Goal: Information Seeking & Learning: Learn about a topic

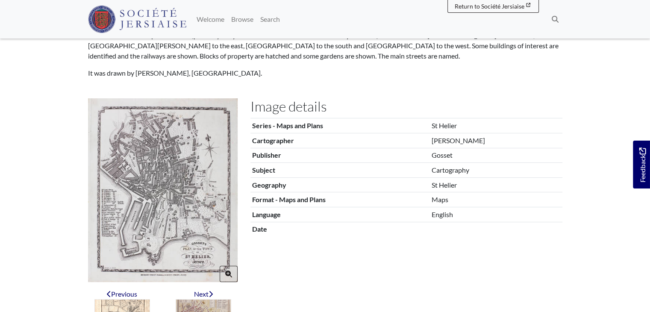
scroll to position [171, 0]
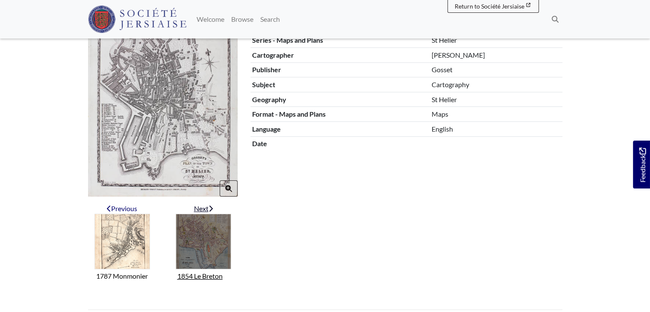
click at [199, 235] on img "Next item" at bounding box center [204, 242] width 56 height 56
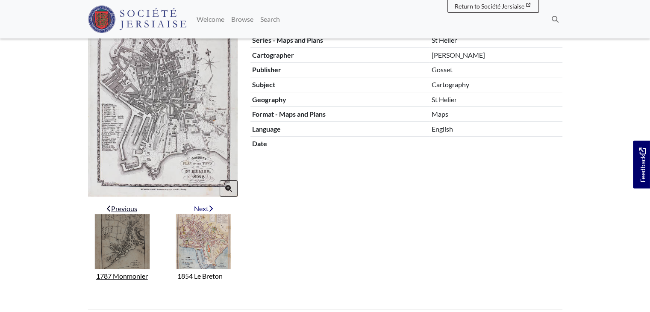
click at [132, 247] on img "Previous item" at bounding box center [122, 242] width 56 height 56
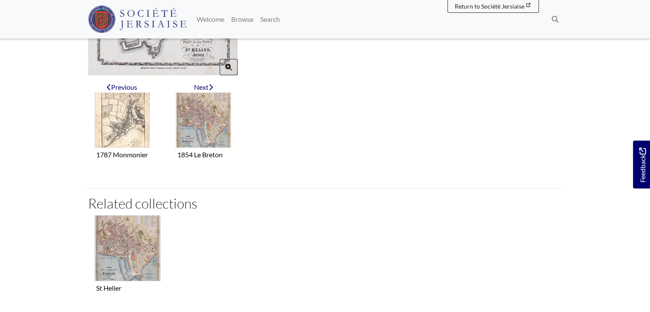
scroll to position [342, 0]
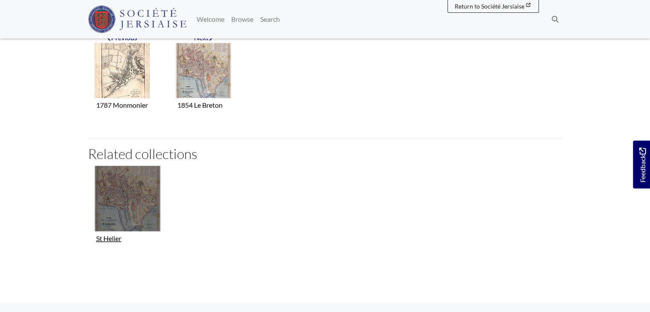
click at [132, 200] on img "Collection related to this item" at bounding box center [127, 198] width 66 height 66
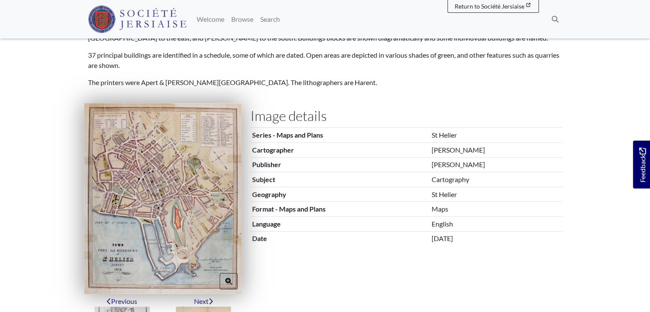
scroll to position [128, 0]
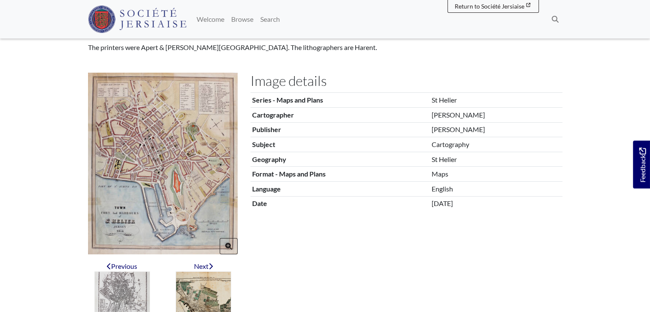
drag, startPoint x: 268, startPoint y: 203, endPoint x: 286, endPoint y: 197, distance: 18.3
click at [286, 197] on th "Date" at bounding box center [339, 203] width 179 height 15
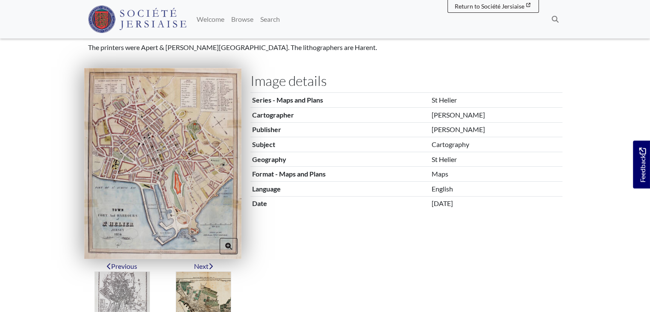
click at [159, 166] on img at bounding box center [162, 163] width 157 height 191
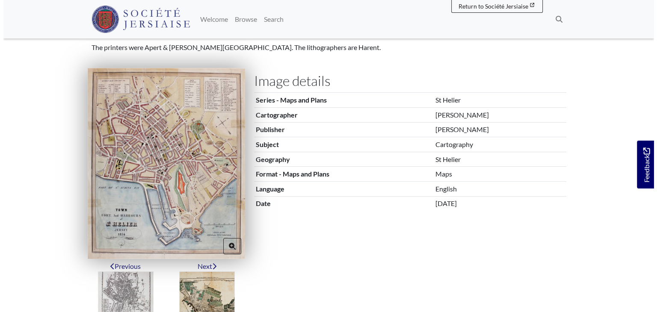
scroll to position [0, 0]
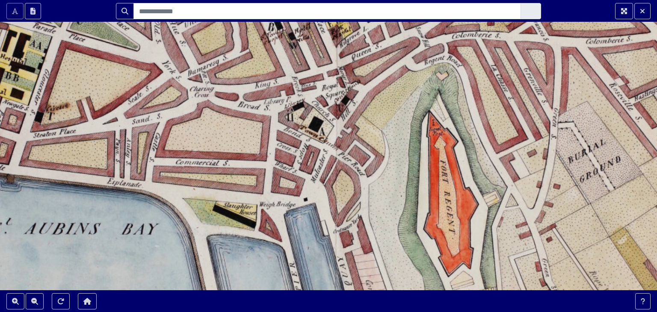
drag, startPoint x: 333, startPoint y: 171, endPoint x: 318, endPoint y: 303, distance: 132.6
click at [318, 303] on section "Scroll the mousewheel to zoom" at bounding box center [328, 156] width 657 height 312
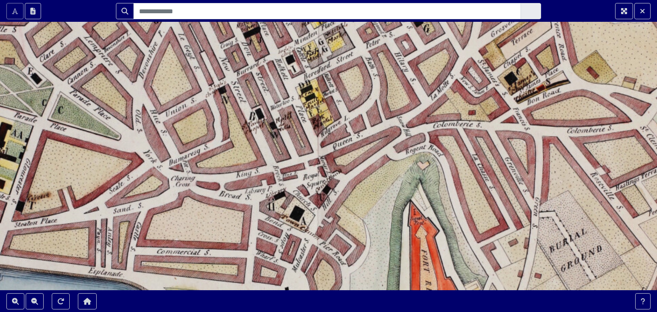
drag, startPoint x: 231, startPoint y: 165, endPoint x: 212, endPoint y: 254, distance: 91.3
click at [212, 254] on div at bounding box center [328, 156] width 657 height 312
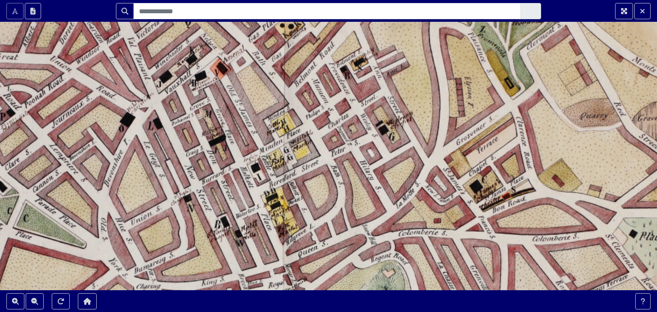
drag, startPoint x: 323, startPoint y: 181, endPoint x: 313, endPoint y: 287, distance: 106.0
click at [313, 287] on div at bounding box center [328, 156] width 657 height 312
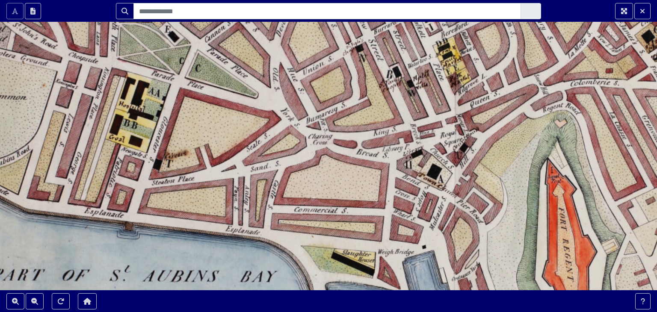
drag, startPoint x: 250, startPoint y: 174, endPoint x: 387, endPoint y: -37, distance: 251.9
click at [387, 0] on html "Scroll the mousewheel to zoom" at bounding box center [328, 156] width 657 height 312
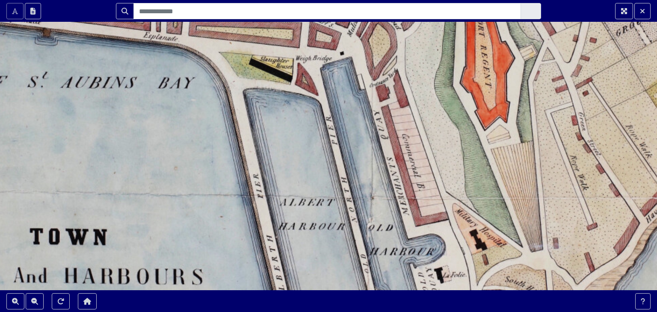
drag, startPoint x: 486, startPoint y: 216, endPoint x: 395, endPoint y: 3, distance: 231.5
click at [395, 3] on section "Scroll the mousewheel to zoom" at bounding box center [328, 156] width 657 height 312
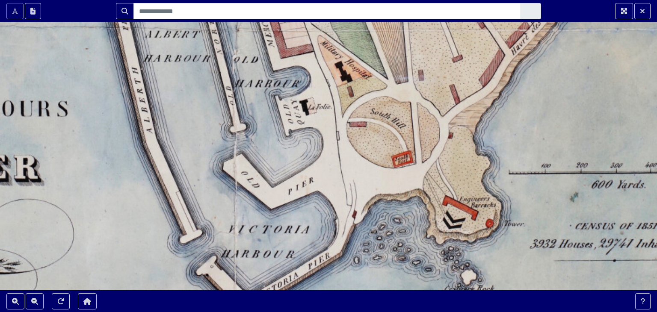
drag, startPoint x: 409, startPoint y: 190, endPoint x: 279, endPoint y: 3, distance: 227.8
click at [279, 3] on section "Scroll the mousewheel to zoom" at bounding box center [328, 156] width 657 height 312
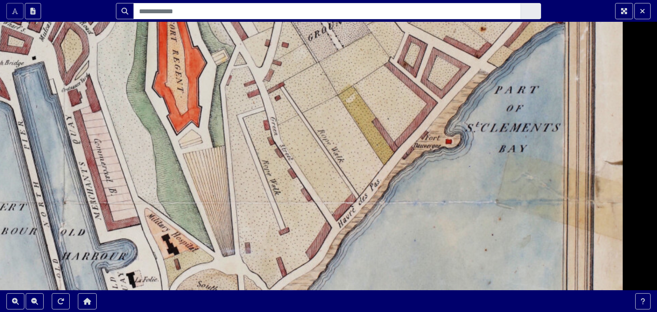
drag, startPoint x: 290, startPoint y: 117, endPoint x: 109, endPoint y: 329, distance: 278.6
click at [109, 312] on html "Scroll the mousewheel to zoom" at bounding box center [328, 156] width 657 height 312
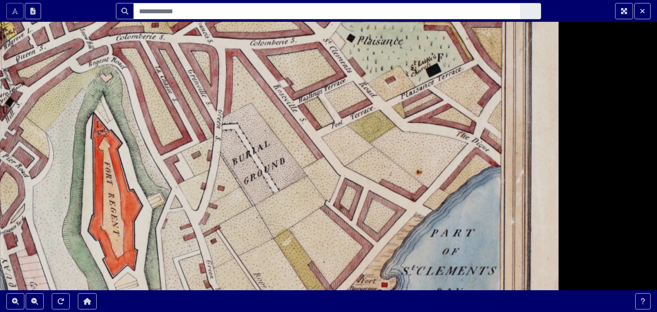
drag, startPoint x: 221, startPoint y: 146, endPoint x: 156, endPoint y: 297, distance: 164.3
click at [156, 297] on section "Scroll the mousewheel to zoom" at bounding box center [328, 156] width 657 height 312
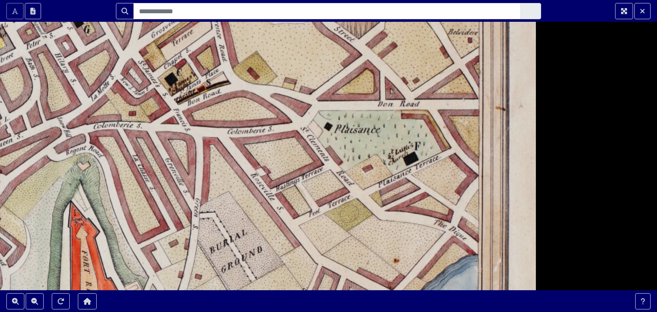
drag, startPoint x: 223, startPoint y: 200, endPoint x: 219, endPoint y: 285, distance: 84.3
click at [209, 309] on section "Scroll the mousewheel to zoom" at bounding box center [328, 156] width 657 height 312
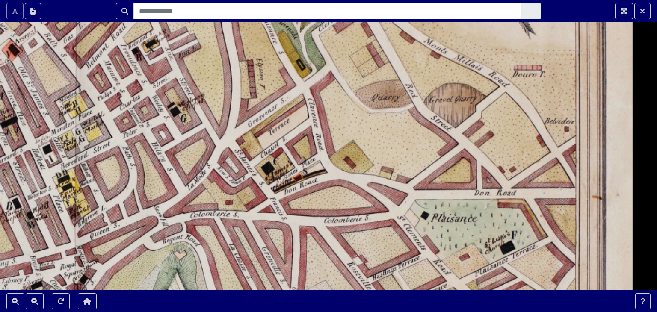
drag, startPoint x: 220, startPoint y: 200, endPoint x: 311, endPoint y: 304, distance: 138.4
click at [311, 304] on section "Scroll the mousewheel to zoom" at bounding box center [328, 156] width 657 height 312
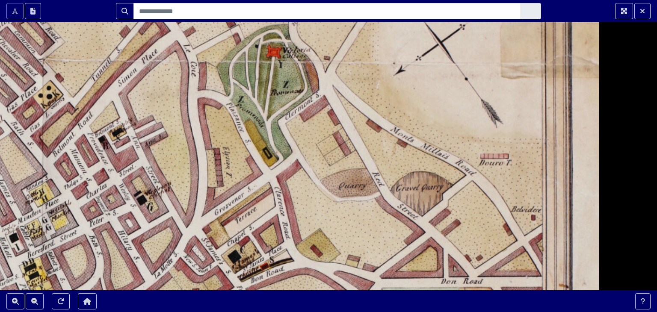
drag, startPoint x: 302, startPoint y: 199, endPoint x: 275, endPoint y: 321, distance: 125.2
click at [275, 312] on html "Scroll the mousewheel to zoom" at bounding box center [328, 156] width 657 height 312
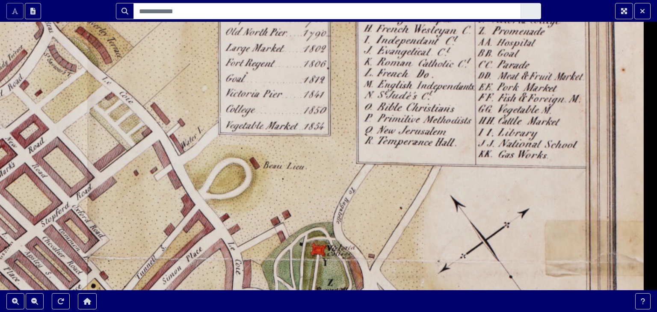
drag, startPoint x: 270, startPoint y: 90, endPoint x: 380, endPoint y: 257, distance: 200.4
click at [380, 257] on div at bounding box center [328, 156] width 657 height 312
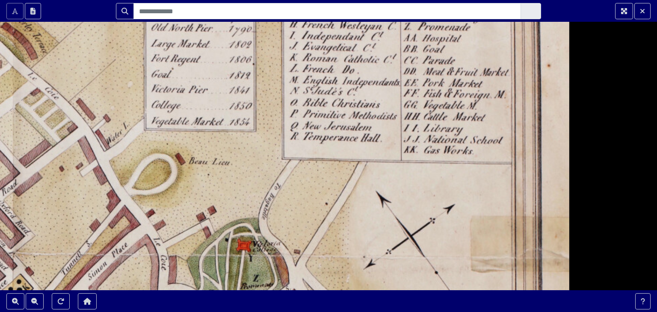
drag, startPoint x: 376, startPoint y: 251, endPoint x: 262, endPoint y: 190, distance: 128.9
click at [263, 192] on div at bounding box center [328, 156] width 657 height 312
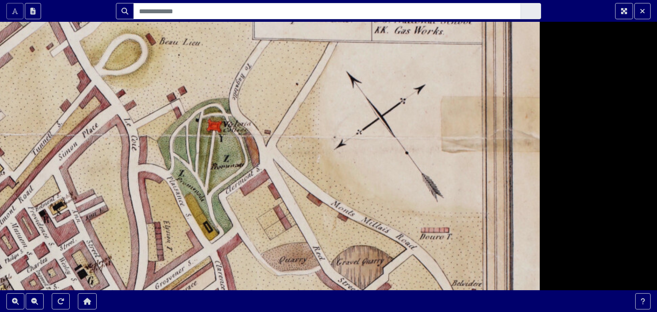
drag, startPoint x: 207, startPoint y: 90, endPoint x: 222, endPoint y: -37, distance: 127.9
click at [222, 0] on html "Scroll the mousewheel to zoom" at bounding box center [328, 156] width 657 height 312
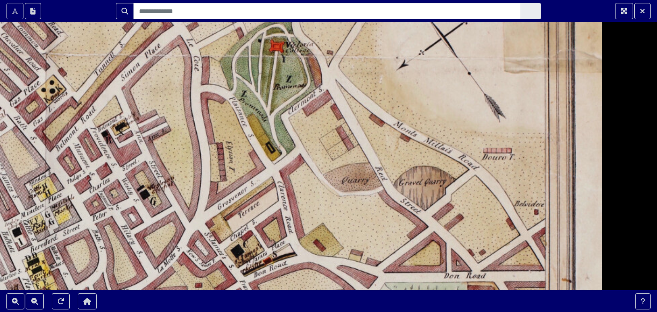
drag, startPoint x: 138, startPoint y: 127, endPoint x: 200, endPoint y: 47, distance: 101.1
click at [200, 47] on div at bounding box center [328, 156] width 657 height 312
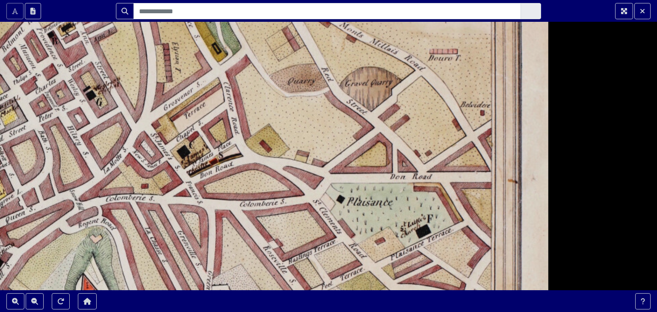
drag, startPoint x: 277, startPoint y: 125, endPoint x: 223, endPoint y: 6, distance: 131.4
click at [223, 6] on section "Scroll the mousewheel to zoom" at bounding box center [328, 156] width 657 height 312
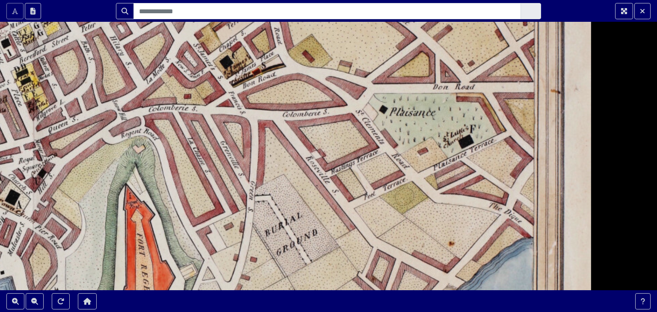
drag, startPoint x: 133, startPoint y: 202, endPoint x: 182, endPoint y: 53, distance: 156.7
click at [182, 54] on div at bounding box center [328, 156] width 657 height 312
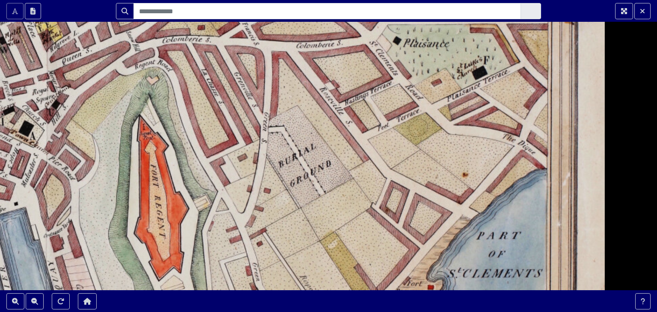
drag, startPoint x: 219, startPoint y: 163, endPoint x: 239, endPoint y: 22, distance: 142.5
click at [239, 25] on div at bounding box center [328, 156] width 657 height 312
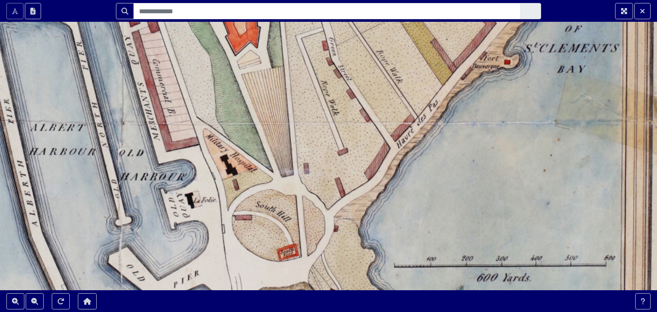
drag, startPoint x: 222, startPoint y: 165, endPoint x: 332, endPoint y: 18, distance: 183.5
click at [330, 18] on section "Scroll the mousewheel to zoom" at bounding box center [328, 156] width 657 height 312
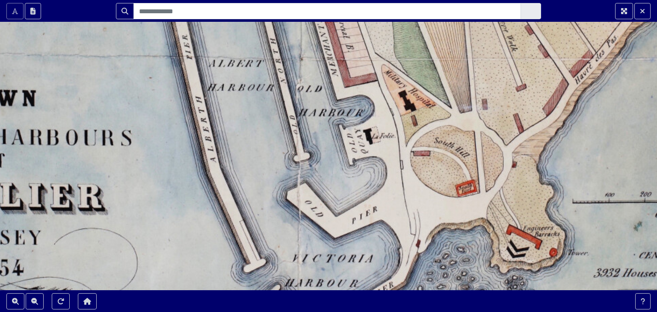
drag, startPoint x: 315, startPoint y: 139, endPoint x: 449, endPoint y: 123, distance: 135.1
click at [449, 130] on div at bounding box center [328, 156] width 657 height 312
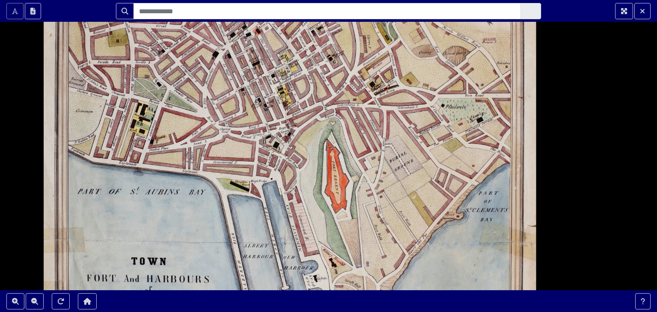
drag, startPoint x: 233, startPoint y: 106, endPoint x: 203, endPoint y: 260, distance: 156.8
click at [203, 260] on div at bounding box center [328, 156] width 657 height 312
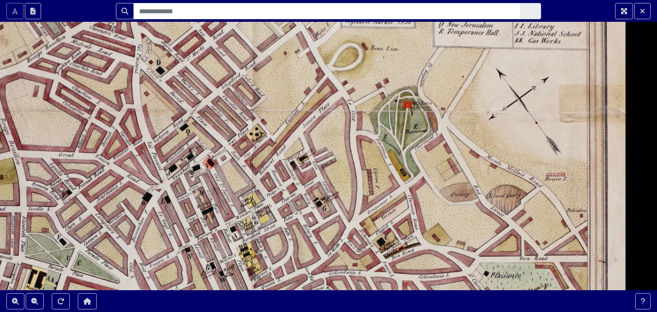
drag, startPoint x: 331, startPoint y: 105, endPoint x: 356, endPoint y: 327, distance: 223.6
click at [356, 312] on html "Scroll the mousewheel to zoom" at bounding box center [328, 156] width 657 height 312
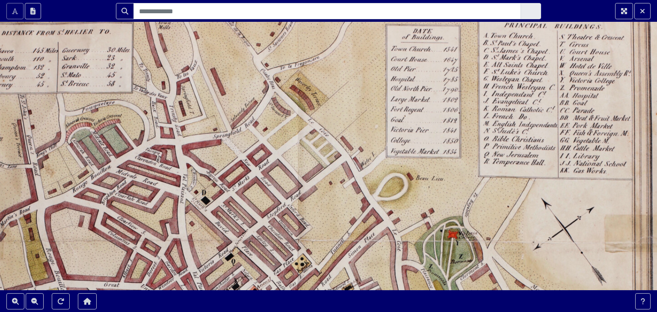
drag, startPoint x: 328, startPoint y: 159, endPoint x: 380, endPoint y: 323, distance: 171.7
click at [380, 312] on html "Scroll the mousewheel to zoom" at bounding box center [328, 156] width 657 height 312
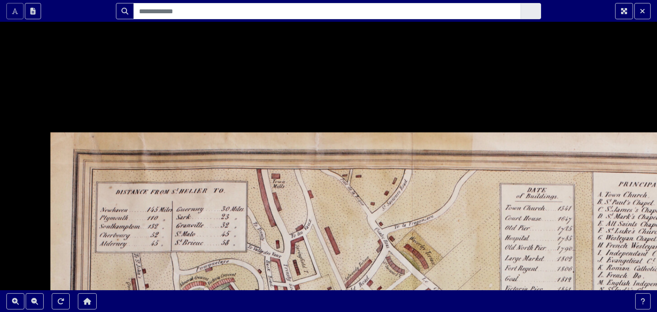
drag, startPoint x: 260, startPoint y: 127, endPoint x: 353, endPoint y: 331, distance: 224.4
click at [353, 312] on html "Scroll the mousewheel to zoom" at bounding box center [328, 156] width 657 height 312
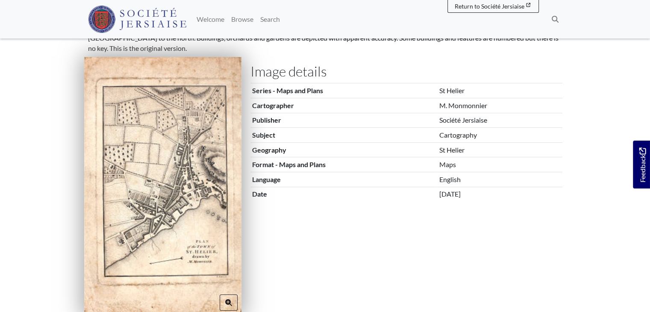
scroll to position [128, 0]
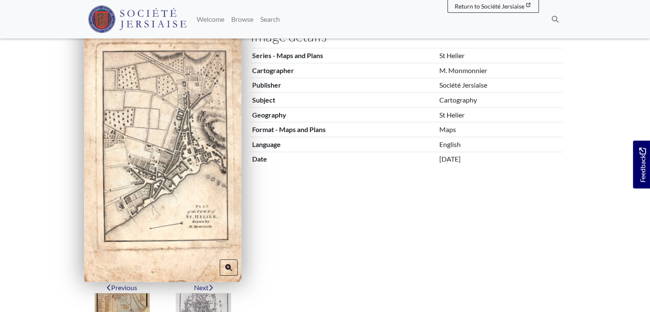
click at [178, 175] on img at bounding box center [162, 152] width 157 height 260
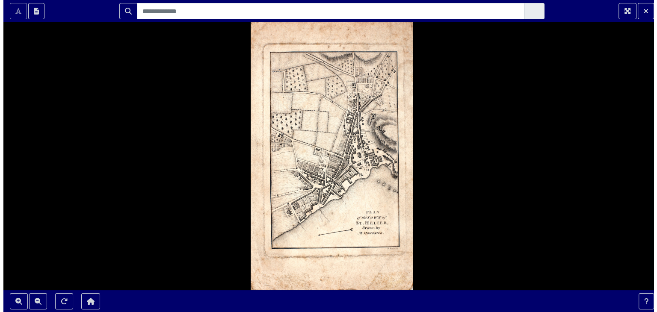
scroll to position [0, 0]
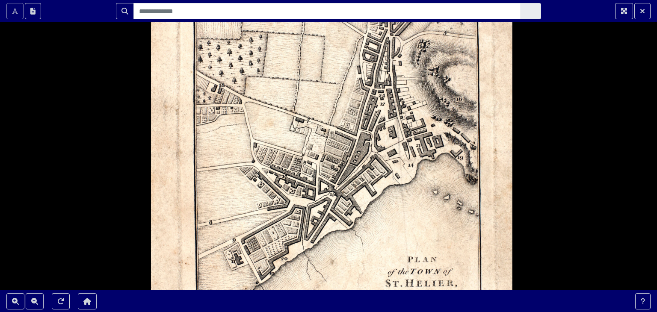
drag, startPoint x: 334, startPoint y: 183, endPoint x: 339, endPoint y: 242, distance: 58.3
click at [339, 242] on div at bounding box center [328, 156] width 657 height 312
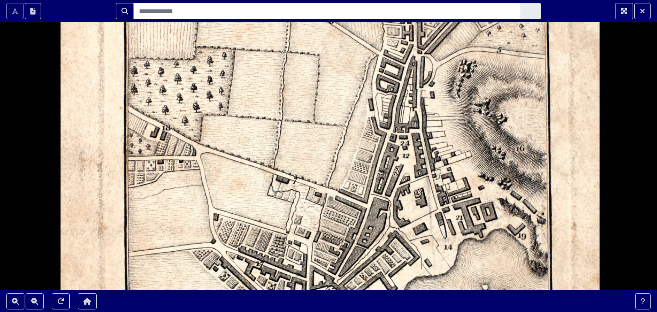
drag, startPoint x: 355, startPoint y: 173, endPoint x: 357, endPoint y: 304, distance: 131.2
click at [357, 304] on section "Scroll the mousewheel to zoom" at bounding box center [328, 156] width 657 height 312
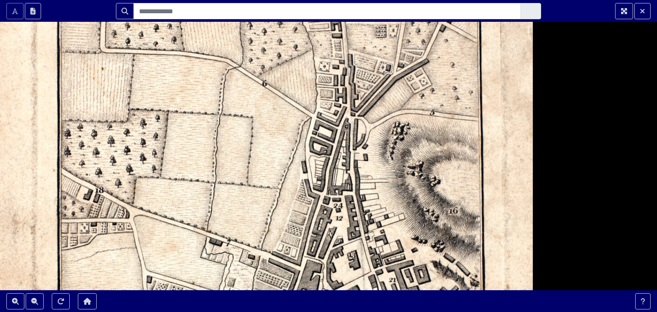
drag, startPoint x: 387, startPoint y: 227, endPoint x: 321, endPoint y: 215, distance: 66.5
click at [321, 215] on div at bounding box center [328, 156] width 657 height 312
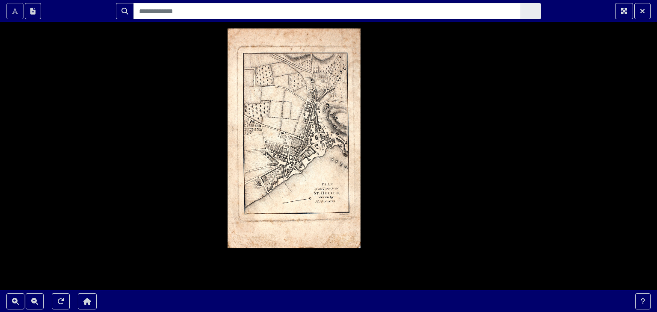
drag, startPoint x: 296, startPoint y: 222, endPoint x: 306, endPoint y: 133, distance: 89.9
click at [306, 133] on div at bounding box center [328, 156] width 657 height 312
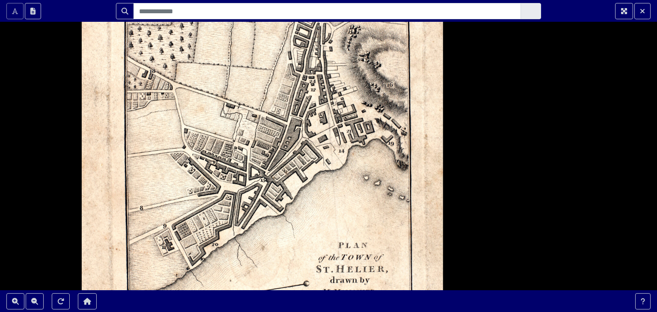
drag, startPoint x: 265, startPoint y: 167, endPoint x: 268, endPoint y: 243, distance: 76.1
click at [268, 243] on div at bounding box center [328, 156] width 657 height 312
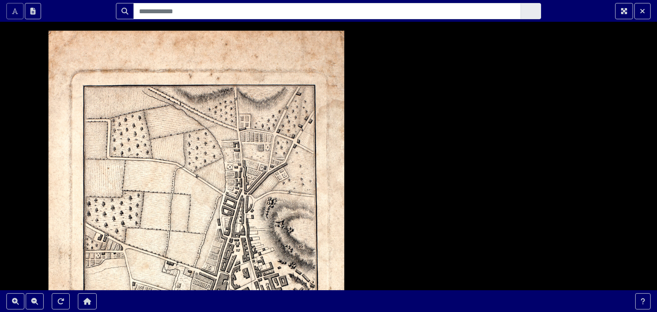
drag, startPoint x: 241, startPoint y: 109, endPoint x: 200, endPoint y: 248, distance: 145.6
click at [200, 248] on div at bounding box center [328, 156] width 657 height 312
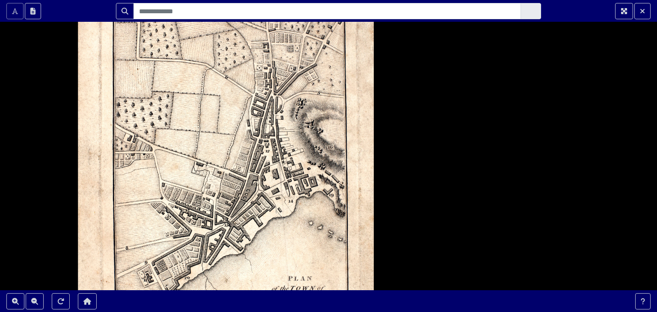
drag, startPoint x: 153, startPoint y: 216, endPoint x: 183, endPoint y: 115, distance: 105.2
click at [183, 115] on div at bounding box center [328, 156] width 657 height 312
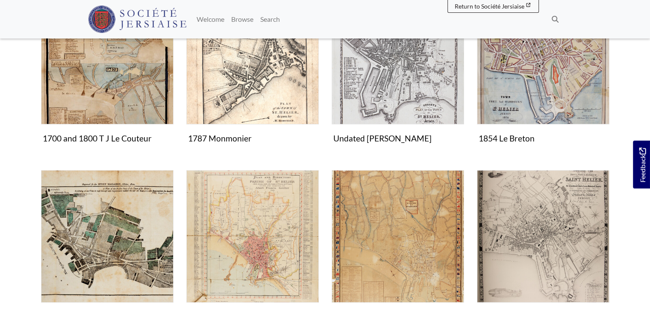
scroll to position [256, 0]
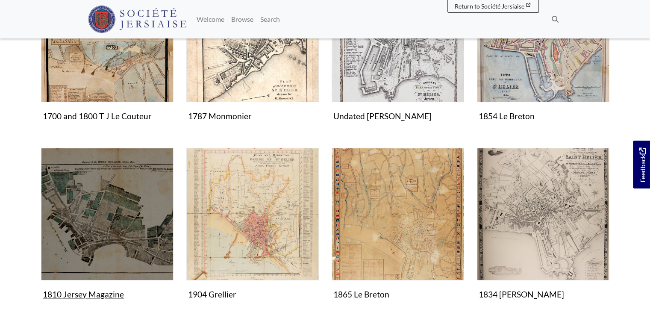
click at [104, 219] on img "Items in this Collection" at bounding box center [107, 214] width 133 height 133
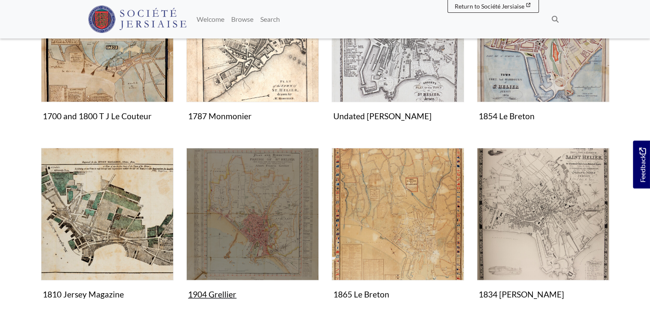
click at [253, 209] on img "Items in this Collection" at bounding box center [252, 214] width 133 height 133
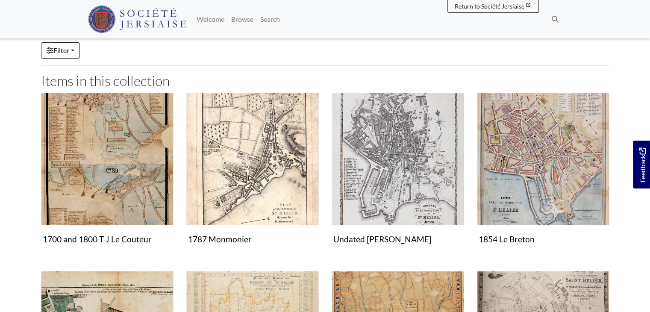
scroll to position [128, 0]
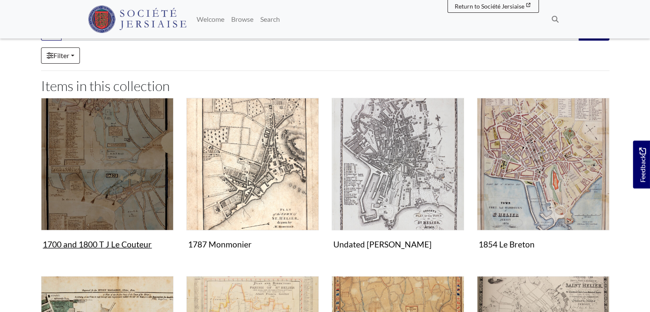
click at [109, 156] on img "Items in this Collection" at bounding box center [107, 164] width 133 height 133
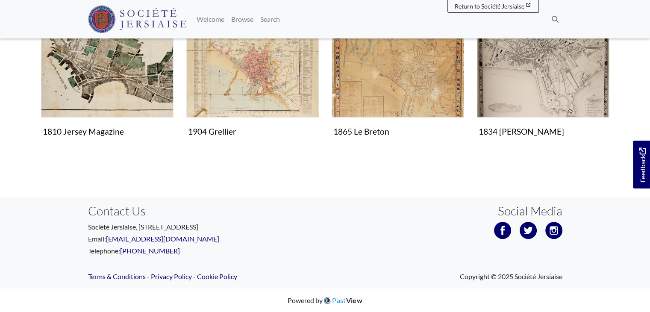
scroll to position [334, 0]
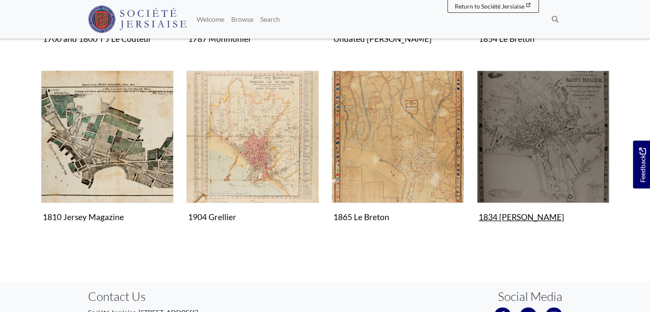
click at [527, 154] on img "Items in this Collection" at bounding box center [543, 137] width 133 height 133
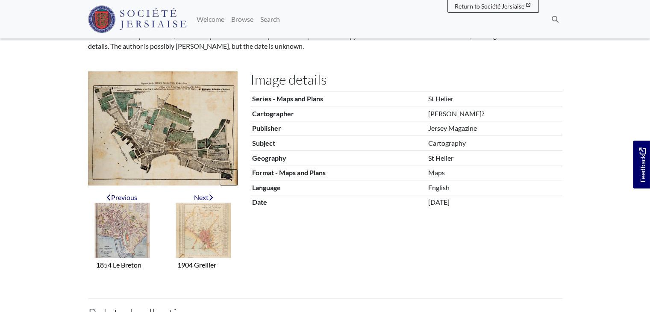
scroll to position [128, 0]
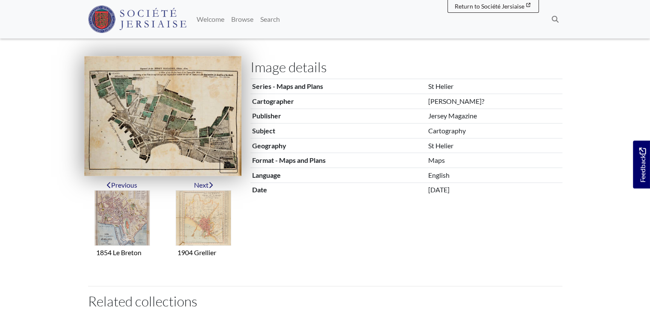
click at [187, 130] on img at bounding box center [162, 116] width 157 height 120
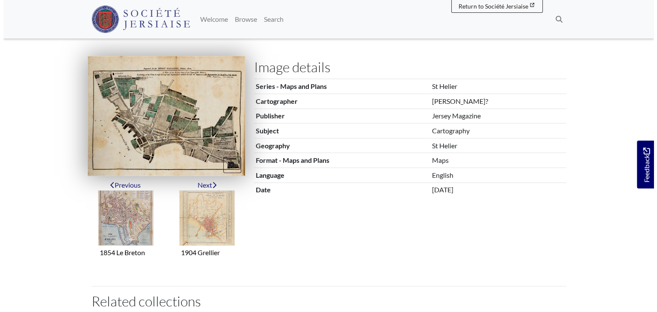
scroll to position [0, 0]
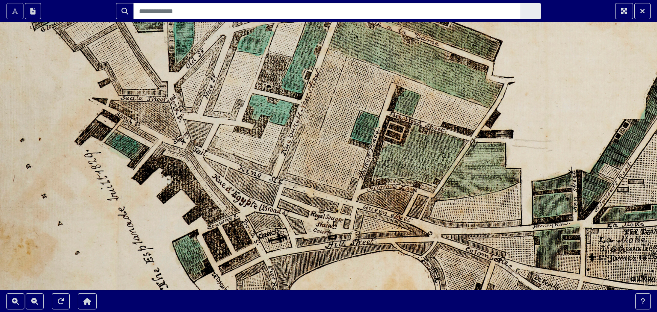
drag, startPoint x: 392, startPoint y: 192, endPoint x: 417, endPoint y: 224, distance: 40.7
click at [417, 224] on div at bounding box center [328, 156] width 657 height 312
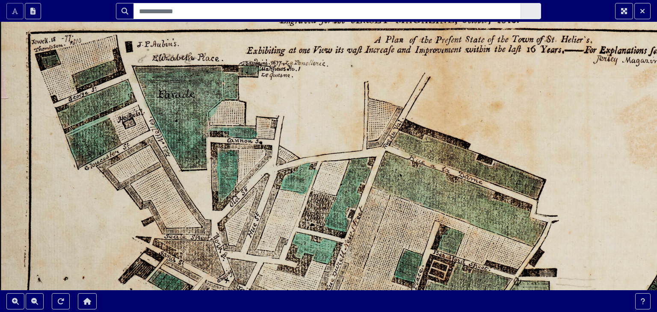
drag, startPoint x: 340, startPoint y: 128, endPoint x: 344, endPoint y: 257, distance: 128.7
click at [343, 258] on div at bounding box center [328, 156] width 657 height 312
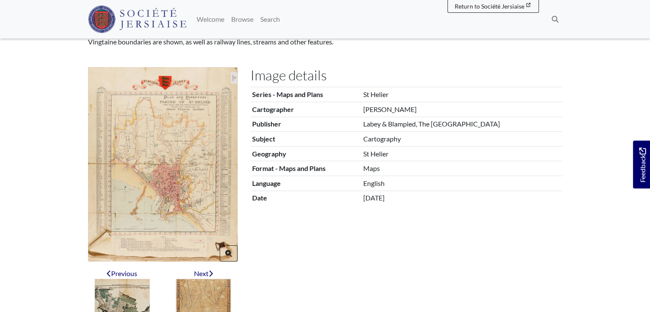
scroll to position [128, 0]
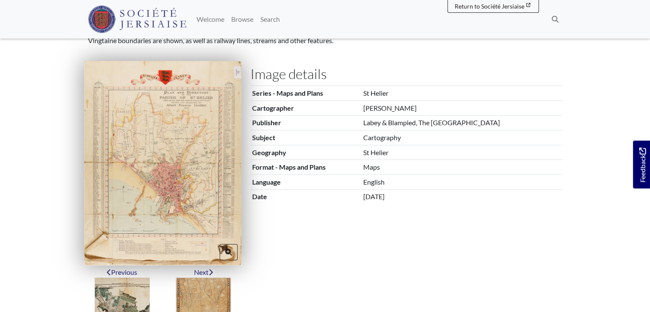
click at [183, 196] on img at bounding box center [162, 163] width 157 height 204
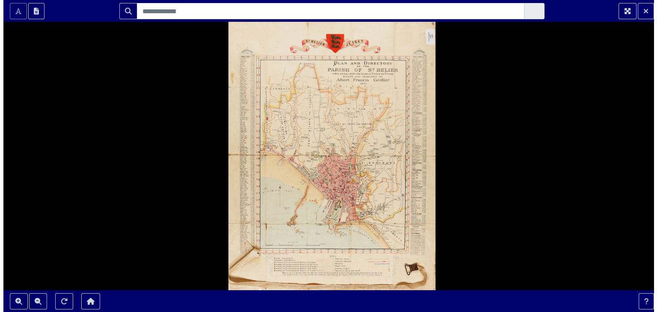
scroll to position [0, 0]
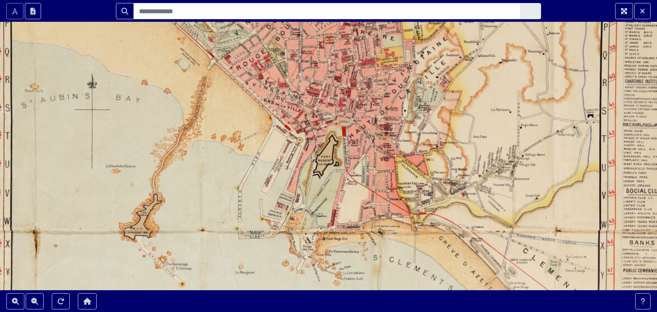
drag, startPoint x: 290, startPoint y: 193, endPoint x: 53, endPoint y: 117, distance: 249.3
click at [53, 117] on div at bounding box center [328, 156] width 657 height 312
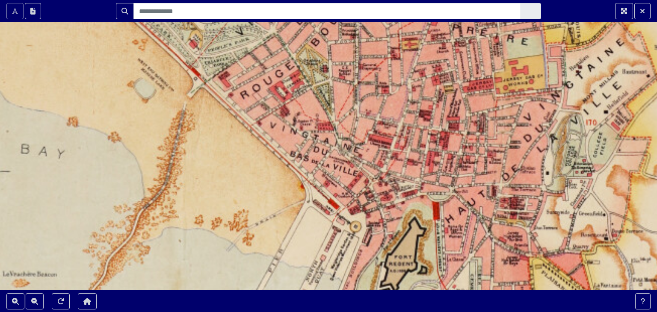
drag, startPoint x: 257, startPoint y: 95, endPoint x: 215, endPoint y: 203, distance: 116.1
click at [215, 203] on div at bounding box center [328, 156] width 657 height 312
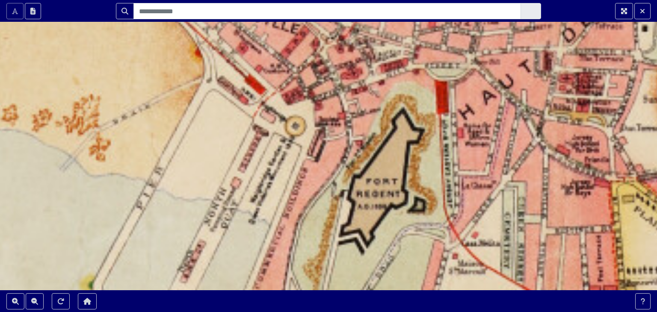
drag, startPoint x: 242, startPoint y: 163, endPoint x: 127, endPoint y: 91, distance: 136.1
click at [127, 91] on div at bounding box center [328, 156] width 657 height 312
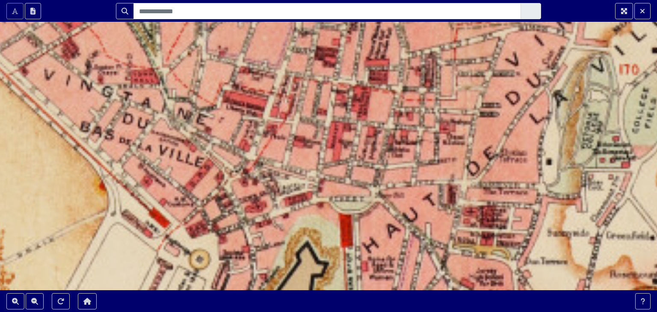
drag, startPoint x: 195, startPoint y: 101, endPoint x: 99, endPoint y: 235, distance: 164.2
click at [99, 235] on div at bounding box center [328, 156] width 657 height 312
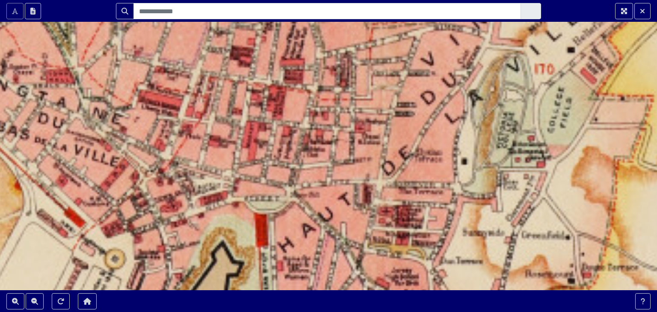
drag, startPoint x: 207, startPoint y: 200, endPoint x: 126, endPoint y: 200, distance: 81.6
click at [126, 200] on div at bounding box center [328, 156] width 657 height 312
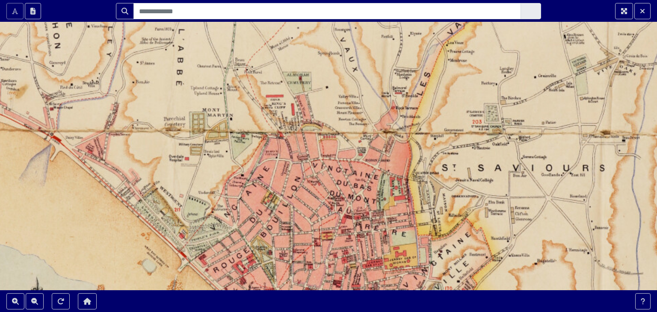
drag, startPoint x: 230, startPoint y: 144, endPoint x: 274, endPoint y: 332, distance: 192.8
click at [274, 312] on html "Scroll the mousewheel to zoom" at bounding box center [328, 156] width 657 height 312
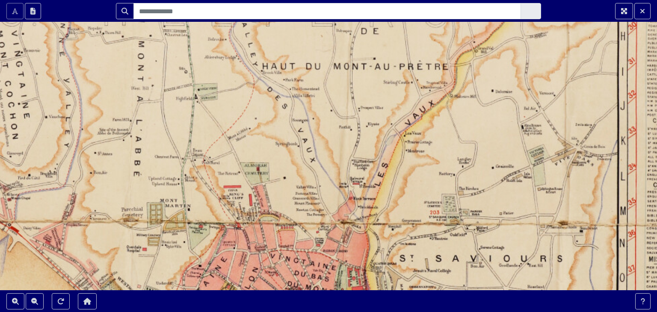
drag, startPoint x: 326, startPoint y: 198, endPoint x: 220, endPoint y: 310, distance: 153.9
click at [220, 310] on section "Scroll the mousewheel to zoom" at bounding box center [328, 156] width 657 height 312
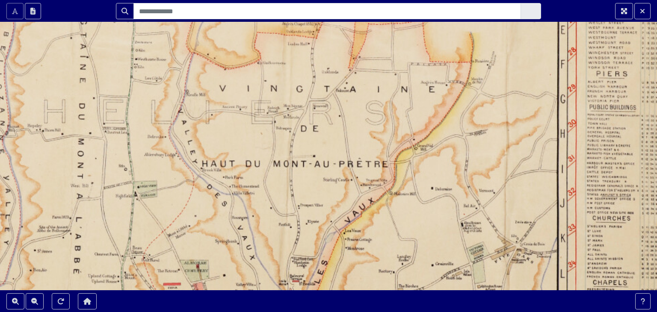
drag, startPoint x: 274, startPoint y: 190, endPoint x: 230, endPoint y: 216, distance: 51.5
click at [230, 216] on div at bounding box center [328, 156] width 657 height 312
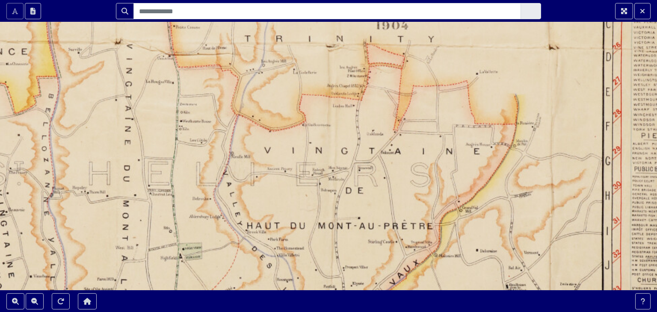
drag, startPoint x: 262, startPoint y: 216, endPoint x: 306, endPoint y: 278, distance: 76.5
click at [306, 278] on div at bounding box center [328, 156] width 657 height 312
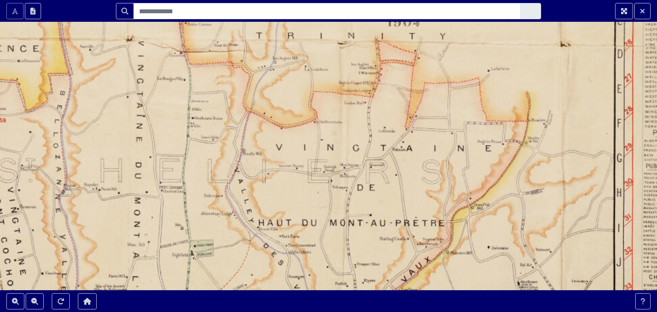
drag, startPoint x: 327, startPoint y: 222, endPoint x: 339, endPoint y: 219, distance: 11.9
click at [339, 219] on div at bounding box center [328, 156] width 657 height 312
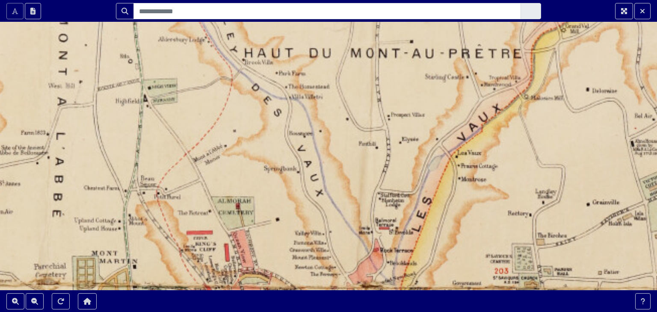
drag, startPoint x: 271, startPoint y: 197, endPoint x: 324, endPoint y: 110, distance: 102.4
click at [324, 110] on div at bounding box center [328, 156] width 657 height 312
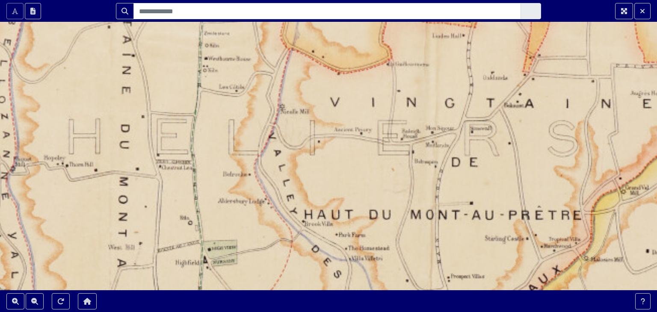
drag, startPoint x: 321, startPoint y: 106, endPoint x: 380, endPoint y: 268, distance: 172.3
click at [380, 268] on div at bounding box center [328, 156] width 657 height 312
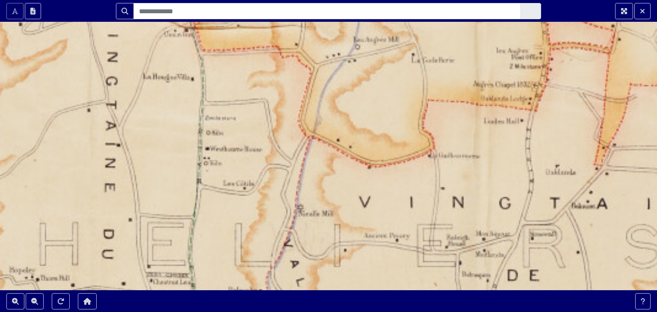
drag, startPoint x: 339, startPoint y: 174, endPoint x: 351, endPoint y: 260, distance: 87.1
click at [351, 260] on div at bounding box center [328, 156] width 657 height 312
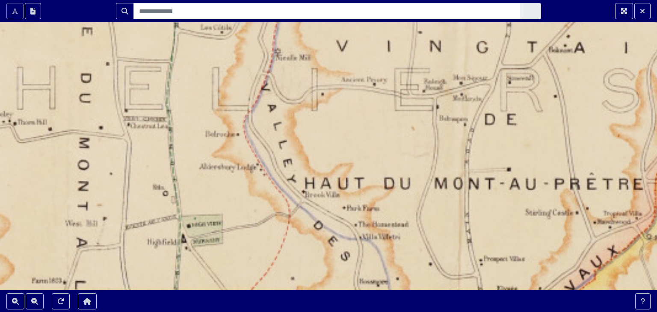
drag, startPoint x: 341, startPoint y: 245, endPoint x: 319, endPoint y: 89, distance: 157.2
click at [319, 89] on div at bounding box center [328, 156] width 657 height 312
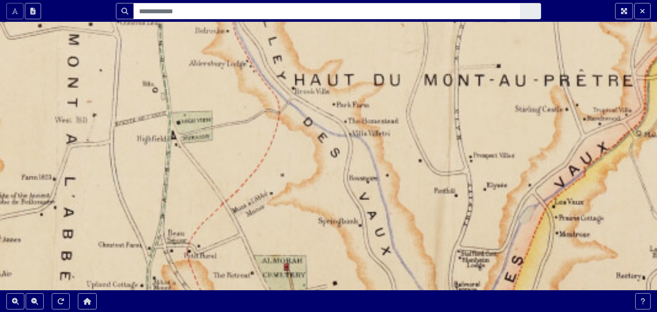
drag, startPoint x: 282, startPoint y: 181, endPoint x: 273, endPoint y: 88, distance: 94.1
click at [273, 88] on div at bounding box center [328, 156] width 657 height 312
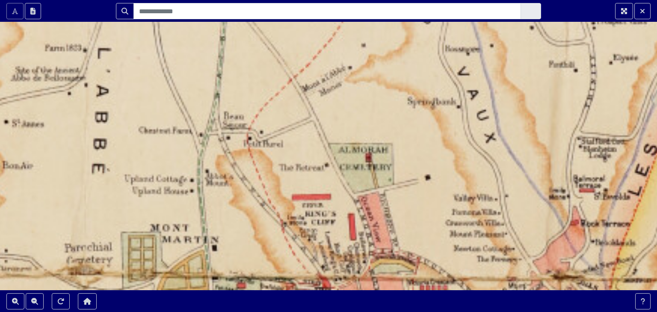
drag, startPoint x: 224, startPoint y: 147, endPoint x: 291, endPoint y: -6, distance: 167.1
click at [291, 0] on html "Scroll the mousewheel to zoom" at bounding box center [328, 156] width 657 height 312
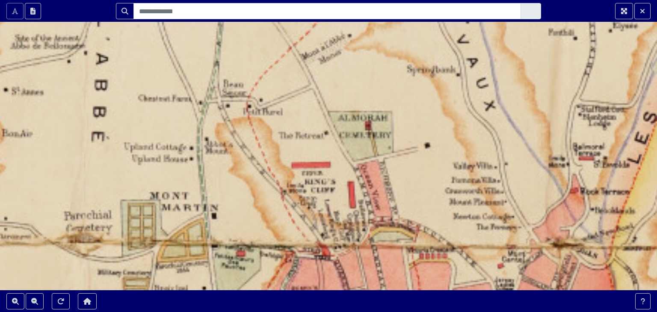
drag, startPoint x: 284, startPoint y: 55, endPoint x: 284, endPoint y: 0, distance: 55.6
click at [284, 0] on section "Scroll the mousewheel to zoom" at bounding box center [328, 156] width 657 height 312
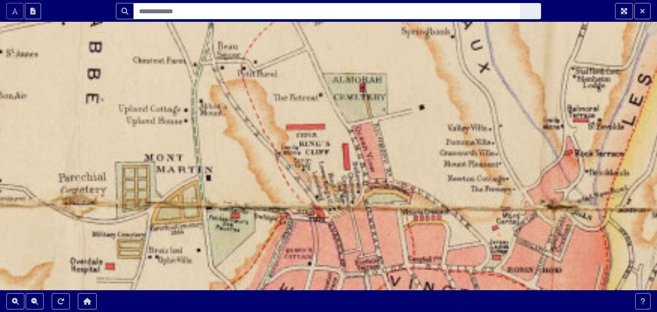
drag, startPoint x: 270, startPoint y: 62, endPoint x: 265, endPoint y: -37, distance: 98.8
click at [265, 0] on html "Scroll the mousewheel to zoom" at bounding box center [328, 156] width 657 height 312
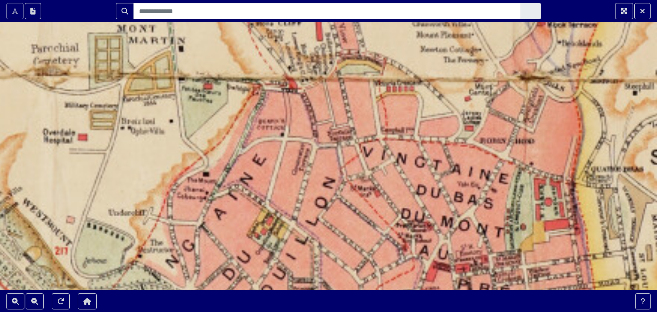
drag, startPoint x: 252, startPoint y: 147, endPoint x: 227, endPoint y: 39, distance: 110.7
click at [227, 39] on div at bounding box center [328, 156] width 657 height 312
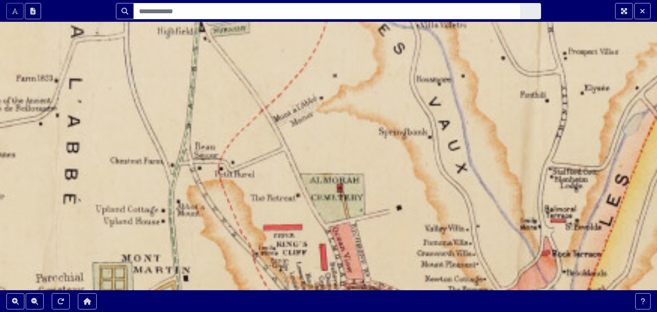
drag, startPoint x: 226, startPoint y: 59, endPoint x: 232, endPoint y: 306, distance: 246.3
click at [232, 306] on section "Scroll the mousewheel to zoom" at bounding box center [328, 156] width 657 height 312
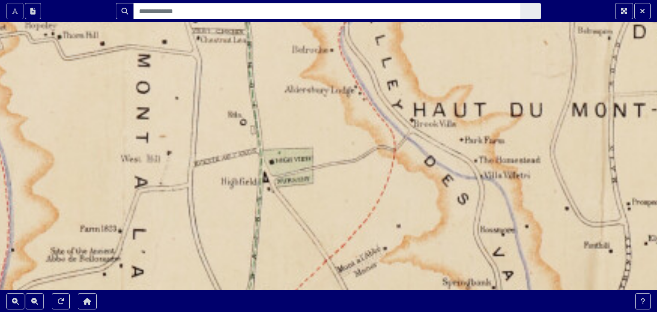
drag, startPoint x: 220, startPoint y: 96, endPoint x: 284, endPoint y: 246, distance: 163.4
click at [284, 246] on div at bounding box center [328, 156] width 657 height 312
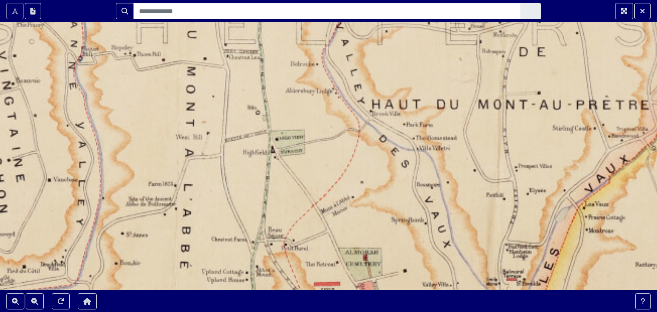
drag, startPoint x: 301, startPoint y: 203, endPoint x: 272, endPoint y: 80, distance: 127.3
click at [274, 92] on div at bounding box center [328, 156] width 657 height 312
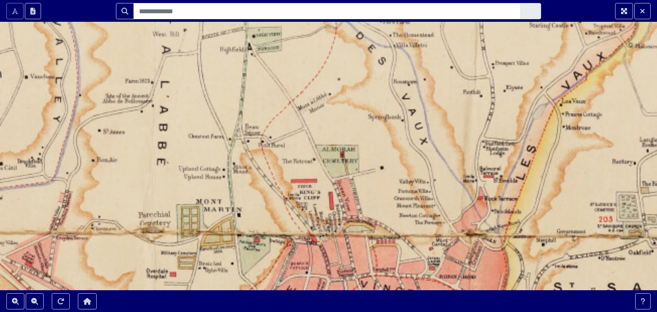
drag, startPoint x: 316, startPoint y: 177, endPoint x: 314, endPoint y: 68, distance: 109.0
click at [314, 68] on div at bounding box center [328, 156] width 657 height 312
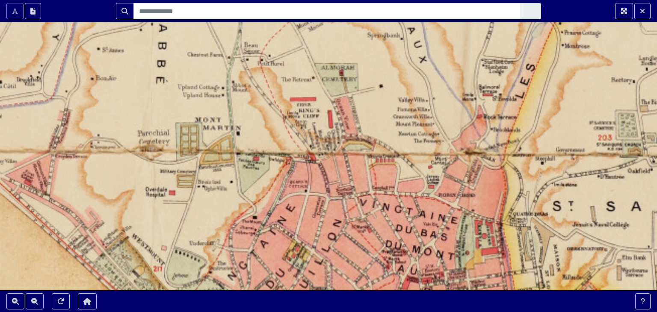
drag, startPoint x: 309, startPoint y: 183, endPoint x: 297, endPoint y: 31, distance: 153.1
click at [296, 32] on div at bounding box center [328, 156] width 657 height 312
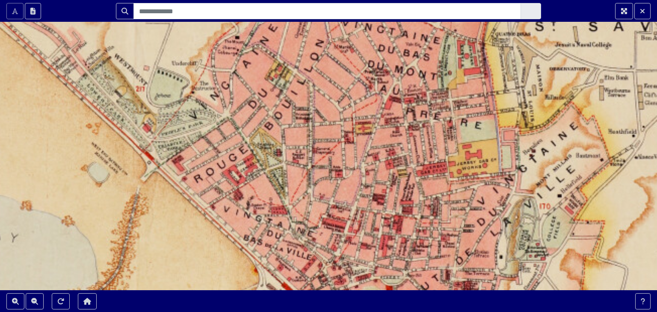
drag, startPoint x: 312, startPoint y: 144, endPoint x: 310, endPoint y: 77, distance: 66.7
click at [310, 77] on div at bounding box center [328, 156] width 657 height 312
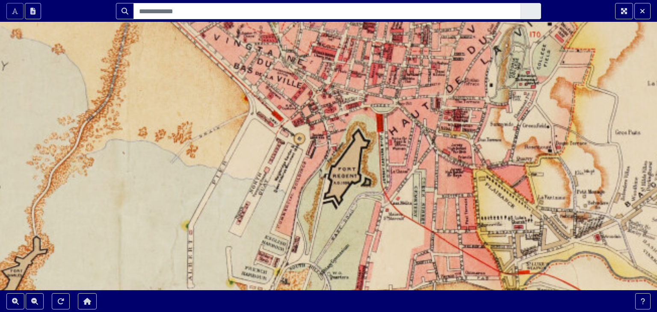
drag, startPoint x: 315, startPoint y: 59, endPoint x: 332, endPoint y: 95, distance: 40.7
click at [315, 45] on div at bounding box center [328, 156] width 657 height 312
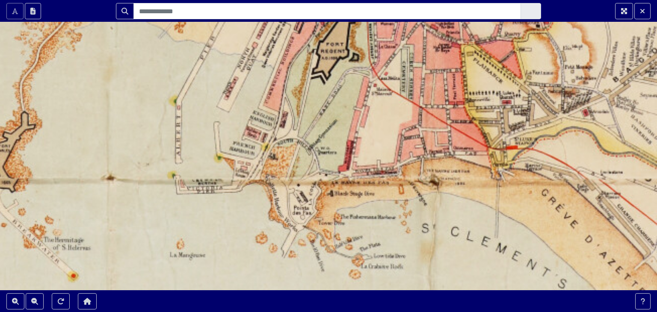
drag, startPoint x: 305, startPoint y: 105, endPoint x: 307, endPoint y: -31, distance: 135.5
click at [307, 0] on html "Scroll the mousewheel to zoom" at bounding box center [328, 156] width 657 height 312
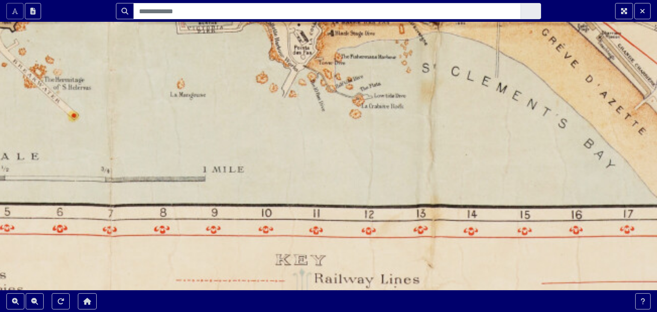
drag, startPoint x: 306, startPoint y: 145, endPoint x: 325, endPoint y: -16, distance: 162.3
click at [325, 0] on html "Scroll the mousewheel to zoom" at bounding box center [328, 156] width 657 height 312
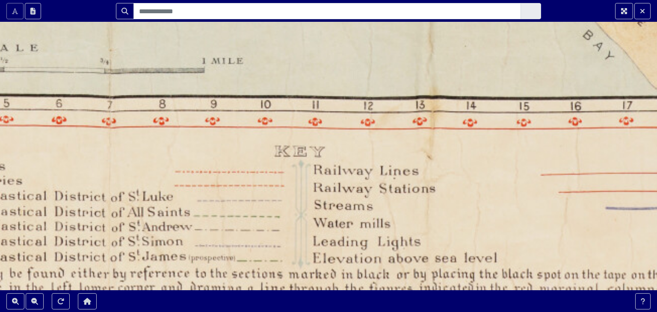
drag, startPoint x: 239, startPoint y: 144, endPoint x: 247, endPoint y: -32, distance: 176.3
click at [247, 0] on html "Scroll the mousewheel to zoom" at bounding box center [328, 156] width 657 height 312
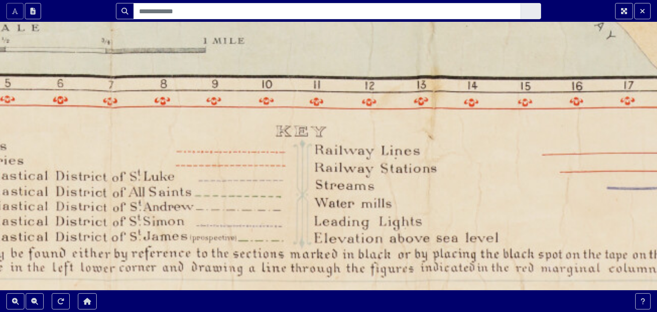
drag, startPoint x: 188, startPoint y: 157, endPoint x: 239, endPoint y: -5, distance: 170.3
click at [239, 0] on html "Scroll the mousewheel to zoom" at bounding box center [328, 156] width 657 height 312
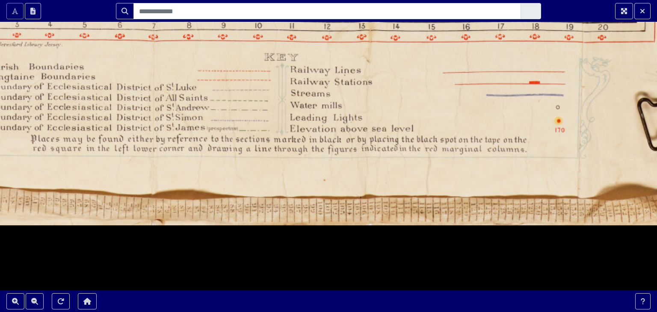
drag, startPoint x: 370, startPoint y: 87, endPoint x: 351, endPoint y: 117, distance: 35.4
click at [351, 117] on div at bounding box center [328, 156] width 657 height 312
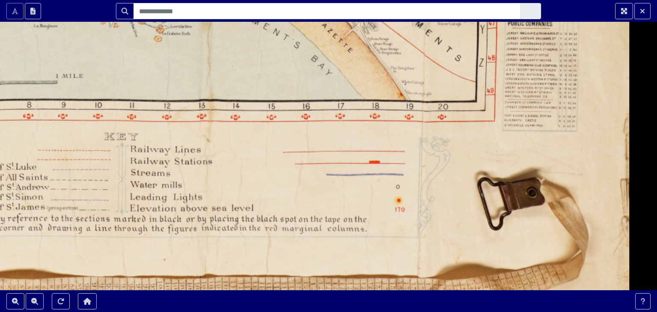
drag, startPoint x: 235, startPoint y: 108, endPoint x: 75, endPoint y: 187, distance: 178.5
click at [75, 187] on div at bounding box center [328, 156] width 657 height 312
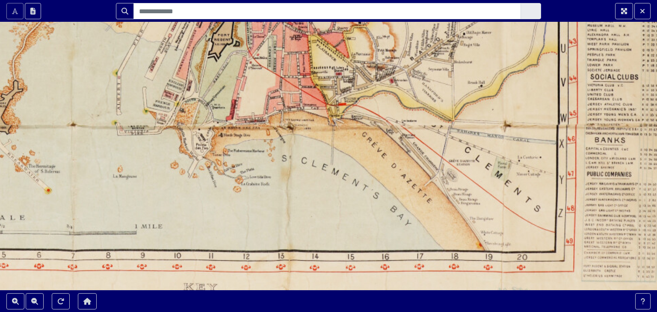
drag, startPoint x: 180, startPoint y: 136, endPoint x: 270, endPoint y: 301, distance: 188.8
click at [270, 301] on section "Scroll the mousewheel to zoom" at bounding box center [328, 156] width 657 height 312
drag, startPoint x: 243, startPoint y: 123, endPoint x: 264, endPoint y: 211, distance: 90.9
click at [265, 211] on div at bounding box center [328, 156] width 657 height 312
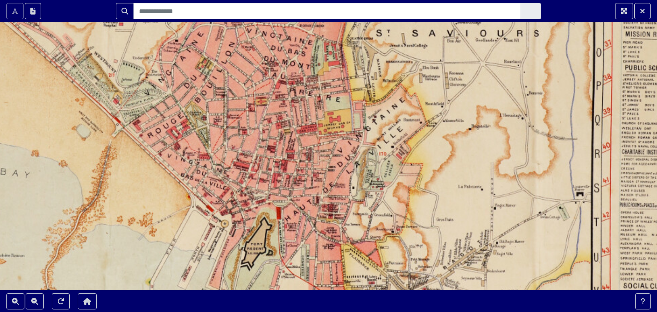
drag, startPoint x: 250, startPoint y: 161, endPoint x: 251, endPoint y: 328, distance: 167.6
click at [251, 312] on html "Scroll the mousewheel to zoom" at bounding box center [328, 156] width 657 height 312
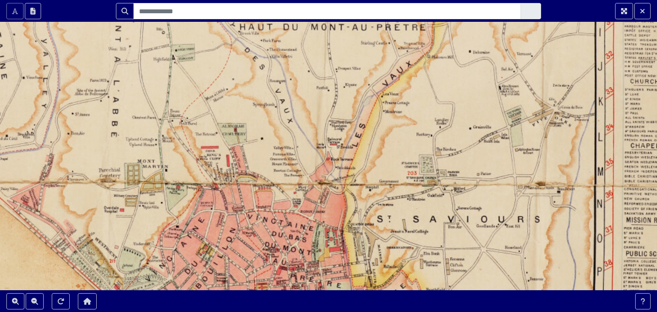
drag, startPoint x: 206, startPoint y: 103, endPoint x: 180, endPoint y: 332, distance: 230.6
click at [180, 312] on html "Scroll the mousewheel to zoom" at bounding box center [328, 156] width 657 height 312
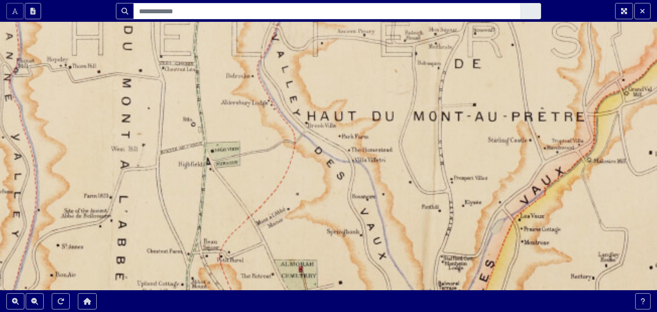
drag, startPoint x: 214, startPoint y: 107, endPoint x: 276, endPoint y: 328, distance: 229.4
click at [276, 312] on html "Scroll the mousewheel to zoom" at bounding box center [328, 156] width 657 height 312
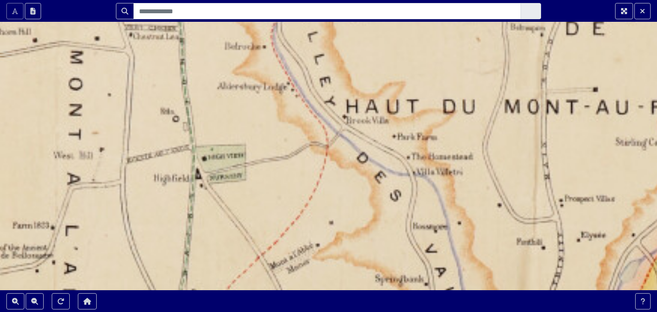
drag, startPoint x: 237, startPoint y: 118, endPoint x: 241, endPoint y: 189, distance: 70.6
click at [241, 189] on div at bounding box center [328, 156] width 657 height 312
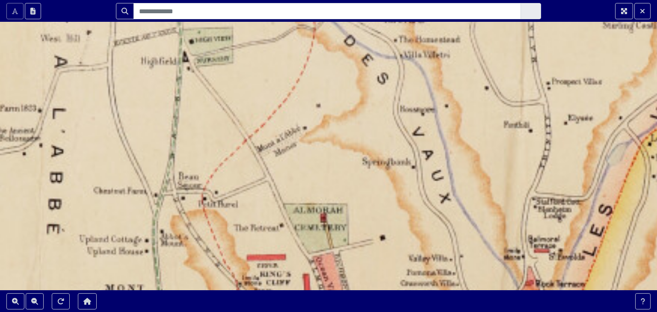
drag, startPoint x: 258, startPoint y: 182, endPoint x: 245, endPoint y: 60, distance: 122.5
click at [245, 61] on div at bounding box center [328, 156] width 657 height 312
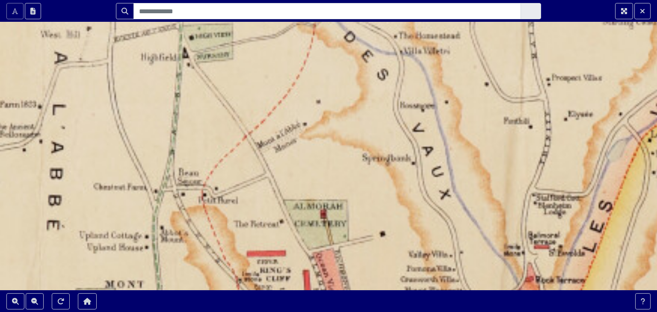
drag, startPoint x: 258, startPoint y: 177, endPoint x: 239, endPoint y: 80, distance: 98.9
click at [239, 80] on div at bounding box center [328, 156] width 657 height 312
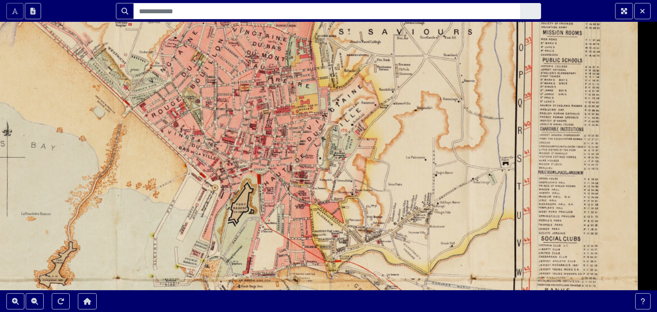
drag, startPoint x: 288, startPoint y: 230, endPoint x: 277, endPoint y: -37, distance: 267.8
click at [277, 0] on html "Scroll the mousewheel to zoom" at bounding box center [328, 156] width 657 height 312
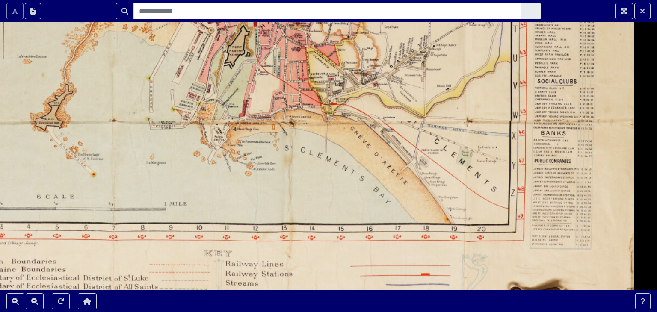
drag, startPoint x: 267, startPoint y: 151, endPoint x: 287, endPoint y: -37, distance: 189.1
click at [287, 0] on html "Scroll the mousewheel to zoom" at bounding box center [328, 156] width 657 height 312
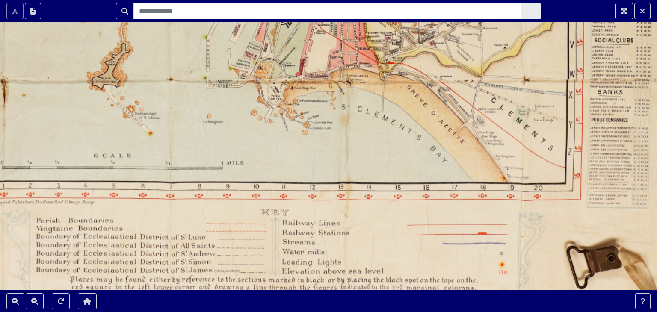
drag, startPoint x: 185, startPoint y: 148, endPoint x: 189, endPoint y: 219, distance: 71.0
click at [194, 223] on div at bounding box center [328, 156] width 657 height 312
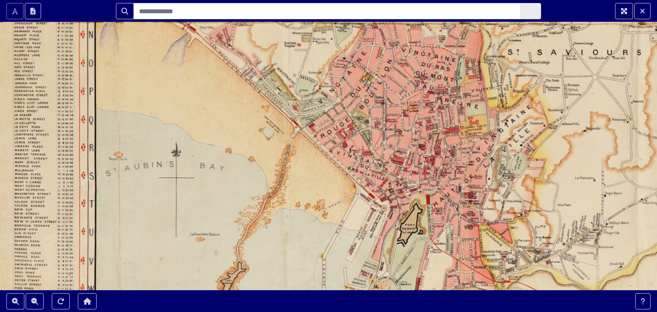
drag, startPoint x: 106, startPoint y: 61, endPoint x: 227, endPoint y: 242, distance: 217.9
click at [221, 271] on div at bounding box center [328, 156] width 657 height 312
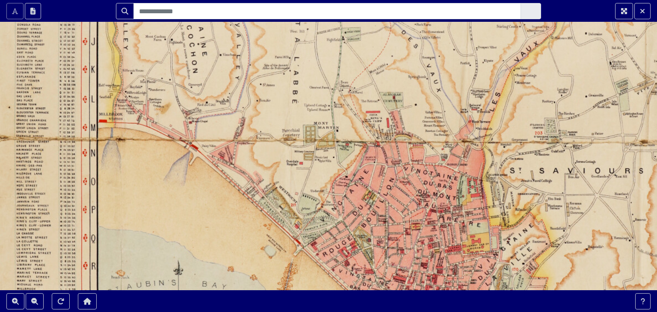
drag, startPoint x: 224, startPoint y: 159, endPoint x: 226, endPoint y: 310, distance: 150.5
click at [226, 310] on section "Scroll the mousewheel to zoom" at bounding box center [328, 156] width 657 height 312
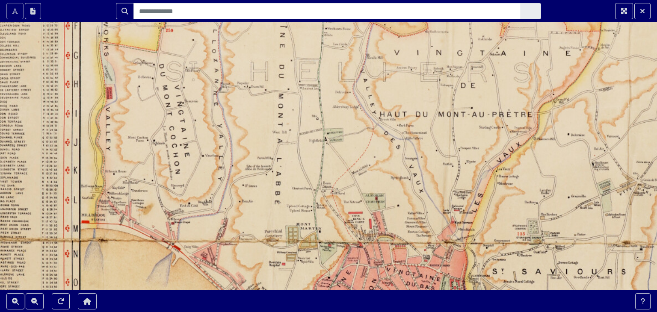
drag, startPoint x: 285, startPoint y: 188, endPoint x: 255, endPoint y: 332, distance: 147.2
click at [255, 312] on html "Scroll the mousewheel to zoom" at bounding box center [328, 156] width 657 height 312
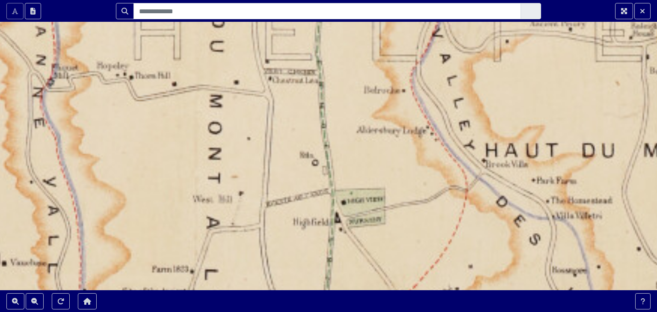
drag, startPoint x: 334, startPoint y: 142, endPoint x: 339, endPoint y: 247, distance: 105.3
click at [339, 247] on div at bounding box center [328, 156] width 657 height 312
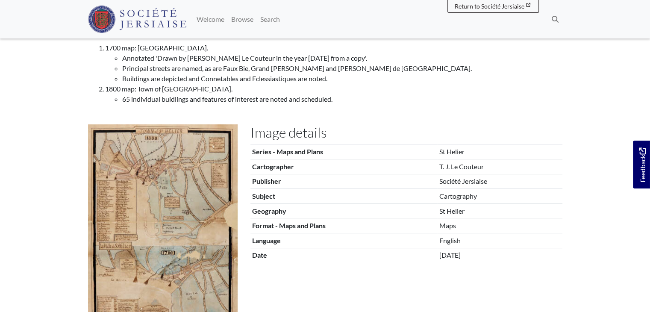
scroll to position [128, 0]
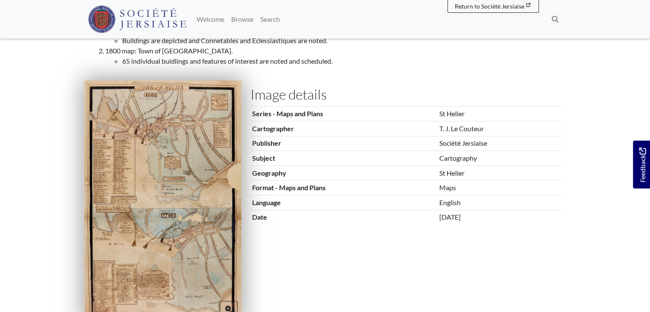
click at [177, 174] on img at bounding box center [162, 201] width 157 height 242
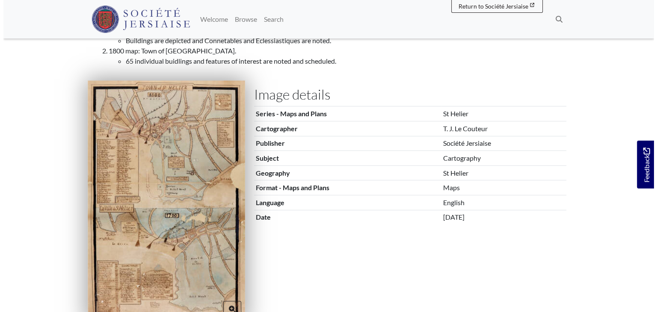
scroll to position [0, 0]
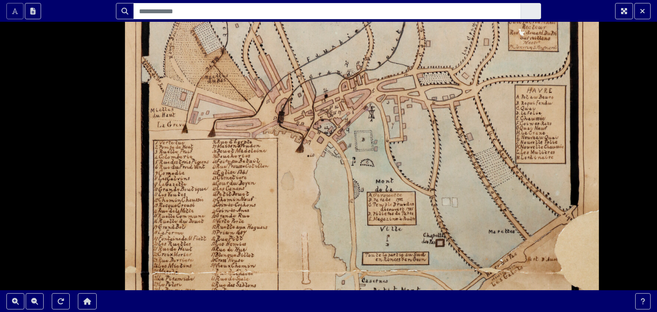
drag, startPoint x: 303, startPoint y: 126, endPoint x: 293, endPoint y: 289, distance: 163.1
click at [293, 289] on div at bounding box center [328, 156] width 657 height 312
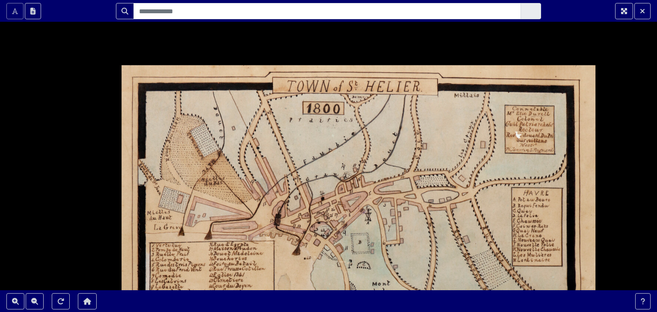
drag, startPoint x: 282, startPoint y: 187, endPoint x: 212, endPoint y: 231, distance: 83.4
click at [212, 231] on div at bounding box center [328, 156] width 657 height 312
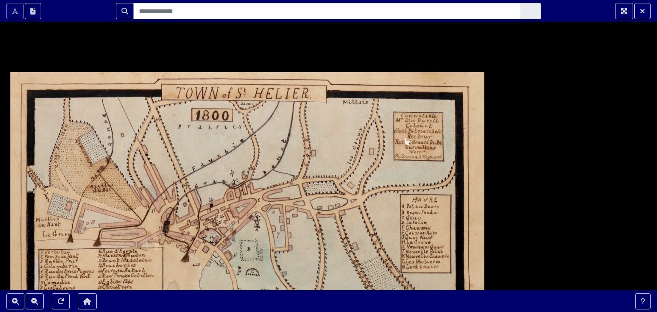
drag, startPoint x: 342, startPoint y: 248, endPoint x: 228, endPoint y: 260, distance: 114.8
click at [230, 259] on div at bounding box center [328, 156] width 657 height 312
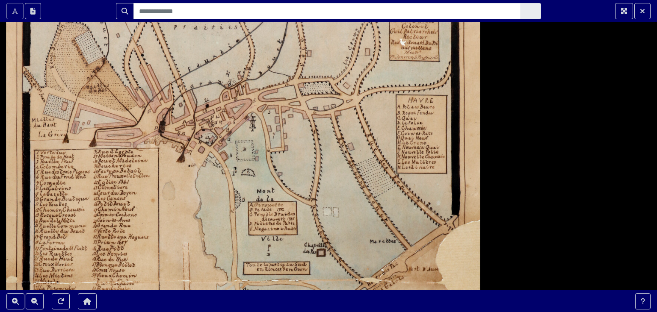
drag, startPoint x: 249, startPoint y: 193, endPoint x: 246, endPoint y: 89, distance: 103.5
click at [246, 89] on div at bounding box center [328, 156] width 657 height 312
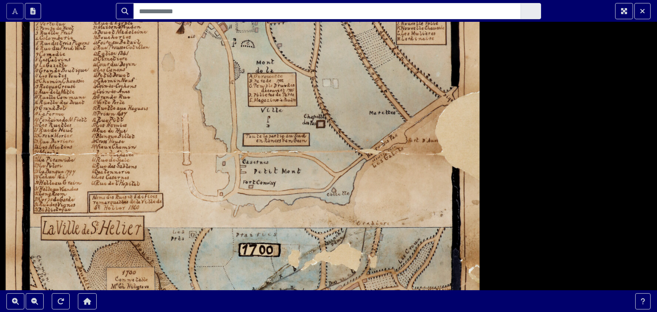
drag, startPoint x: 193, startPoint y: 189, endPoint x: 191, endPoint y: 17, distance: 172.3
click at [191, 20] on section "Scroll the mousewheel to zoom" at bounding box center [328, 156] width 657 height 312
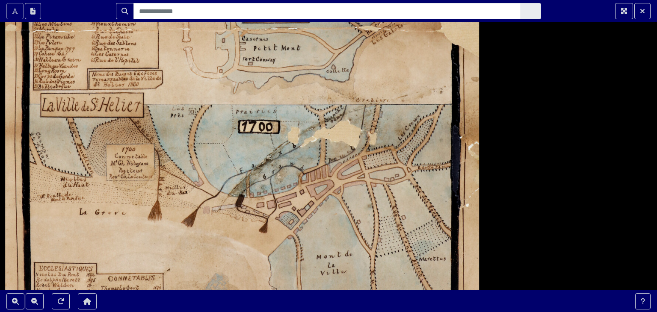
drag, startPoint x: 208, startPoint y: 124, endPoint x: 212, endPoint y: 8, distance: 115.9
click at [212, 8] on section "Scroll the mousewheel to zoom" at bounding box center [328, 156] width 657 height 312
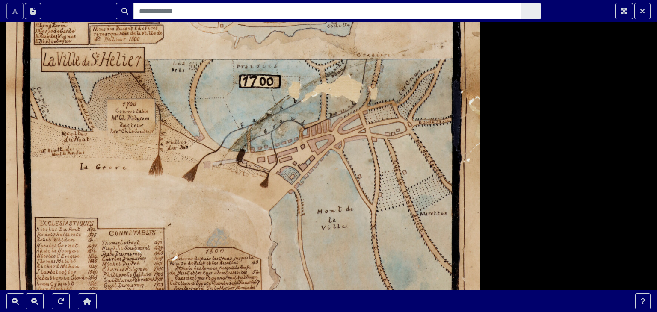
drag, startPoint x: 210, startPoint y: 88, endPoint x: 209, endPoint y: 0, distance: 88.1
click at [209, 1] on section "Scroll the mousewheel to zoom" at bounding box center [328, 156] width 657 height 312
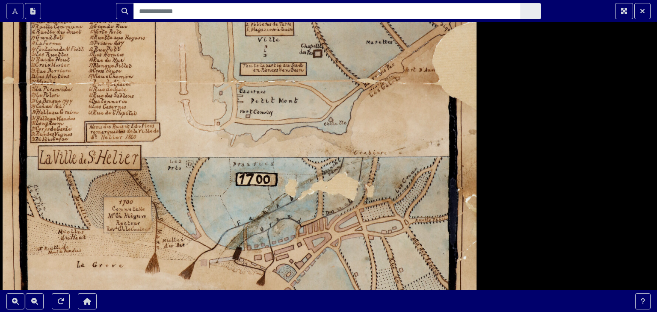
drag, startPoint x: 187, startPoint y: 159, endPoint x: 174, endPoint y: 306, distance: 147.6
click at [176, 311] on section "Scroll the mousewheel to zoom" at bounding box center [328, 156] width 657 height 312
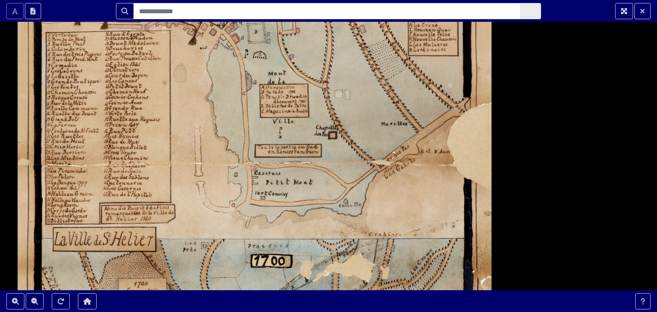
drag, startPoint x: 191, startPoint y: 208, endPoint x: 194, endPoint y: 301, distance: 93.7
click at [203, 312] on html "Scroll the mousewheel to zoom" at bounding box center [328, 156] width 657 height 312
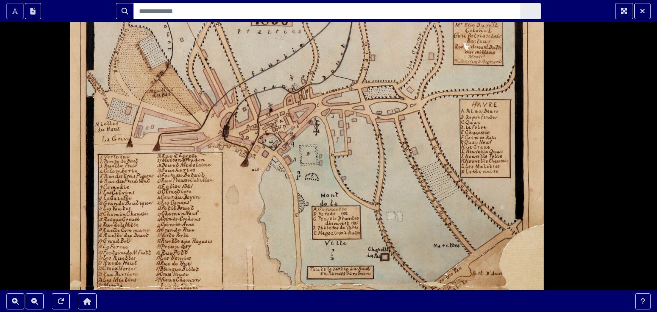
drag, startPoint x: 193, startPoint y: 151, endPoint x: 277, endPoint y: -37, distance: 206.1
click at [277, 0] on html "Scroll the mousewheel to zoom" at bounding box center [328, 156] width 657 height 312
drag, startPoint x: 339, startPoint y: 293, endPoint x: 332, endPoint y: 271, distance: 23.1
click at [332, 271] on section "Scroll the mousewheel to zoom" at bounding box center [328, 156] width 657 height 312
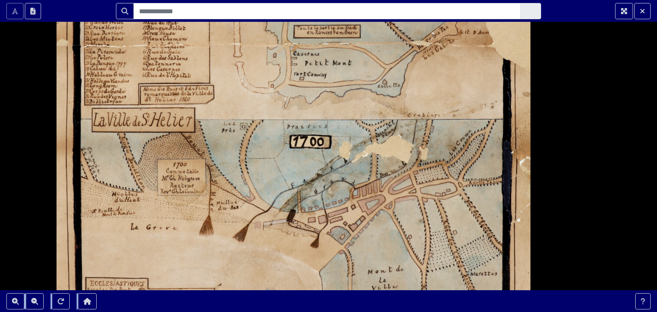
drag, startPoint x: 386, startPoint y: 276, endPoint x: 365, endPoint y: -37, distance: 313.6
click at [365, 0] on html "Scroll the mousewheel to zoom" at bounding box center [328, 156] width 657 height 312
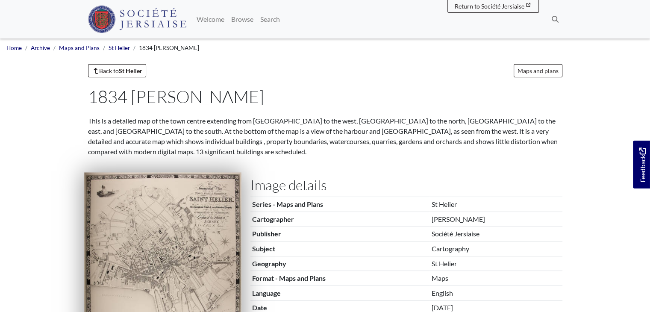
click at [181, 236] on img at bounding box center [162, 266] width 157 height 189
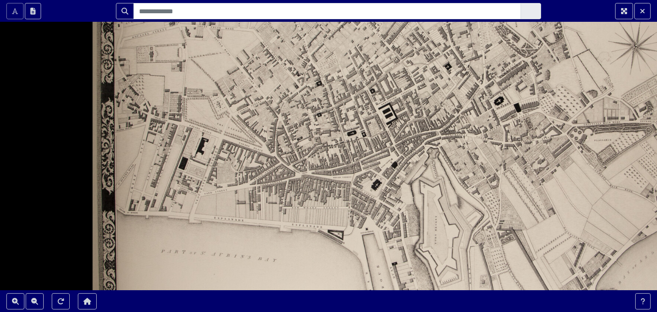
drag, startPoint x: 295, startPoint y: 182, endPoint x: 295, endPoint y: 288, distance: 106.0
click at [295, 288] on div at bounding box center [328, 156] width 657 height 312
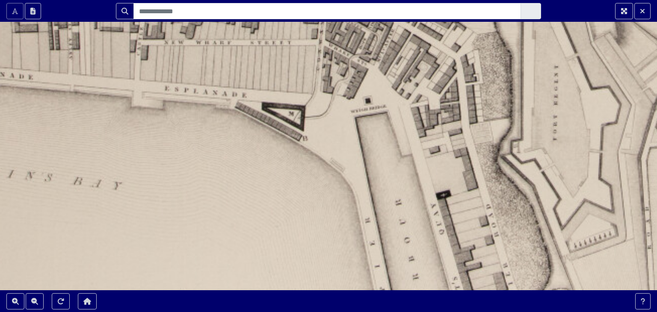
drag, startPoint x: 350, startPoint y: 166, endPoint x: 290, endPoint y: 75, distance: 109.0
click at [290, 75] on div at bounding box center [328, 156] width 657 height 312
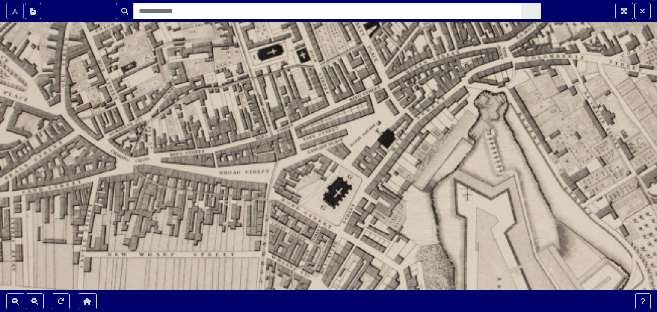
drag, startPoint x: 287, startPoint y: 74, endPoint x: 229, endPoint y: 258, distance: 192.8
click at [229, 284] on div at bounding box center [328, 156] width 657 height 312
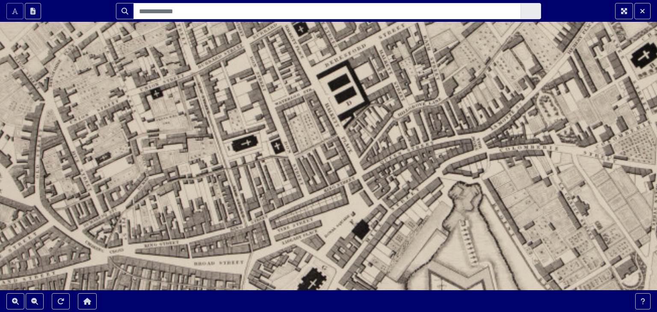
drag, startPoint x: 295, startPoint y: 160, endPoint x: 267, endPoint y: 259, distance: 103.5
click at [267, 259] on div at bounding box center [328, 156] width 657 height 312
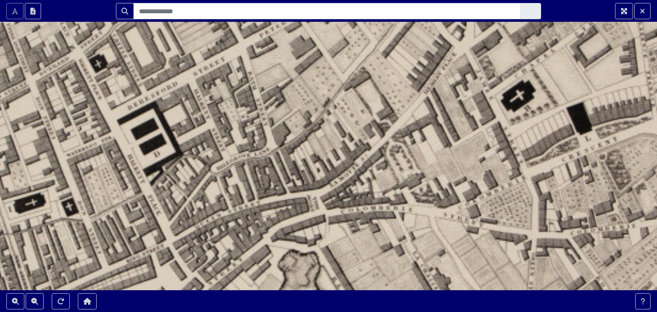
drag, startPoint x: 342, startPoint y: 147, endPoint x: 141, endPoint y: 216, distance: 212.8
click at [141, 216] on div at bounding box center [328, 156] width 657 height 312
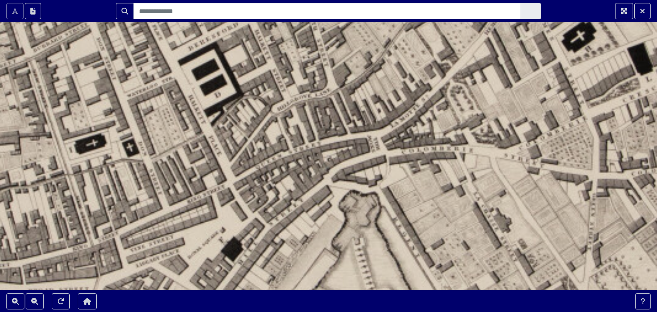
drag, startPoint x: 246, startPoint y: 163, endPoint x: 307, endPoint y: 103, distance: 84.9
click at [307, 103] on div at bounding box center [328, 156] width 657 height 312
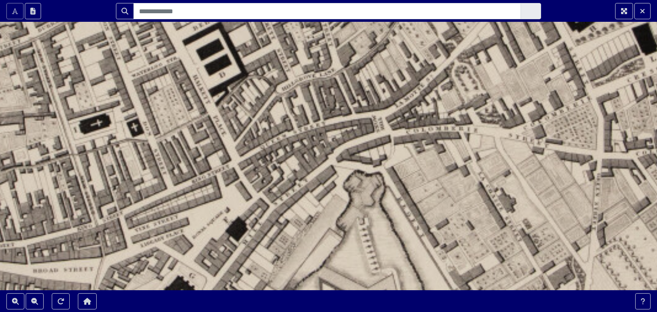
click at [323, 152] on div at bounding box center [328, 156] width 657 height 312
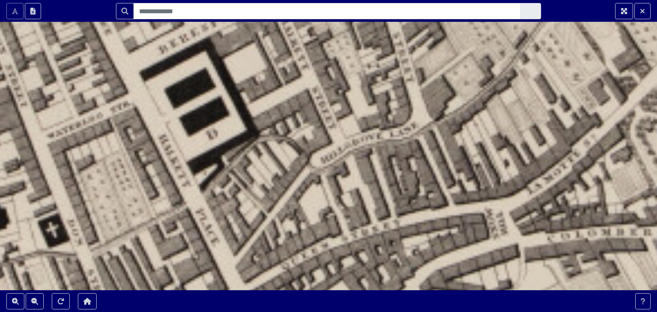
drag, startPoint x: 300, startPoint y: 139, endPoint x: 350, endPoint y: 255, distance: 126.0
click at [356, 260] on div at bounding box center [328, 156] width 657 height 312
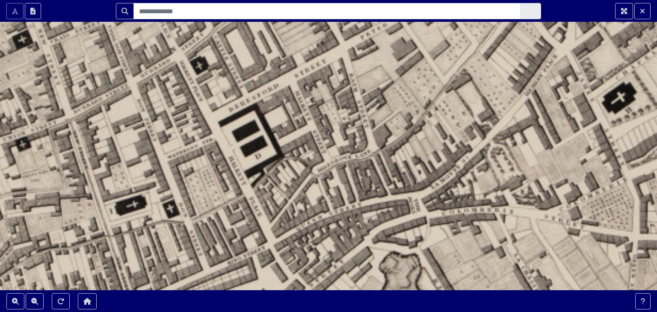
drag, startPoint x: 332, startPoint y: 144, endPoint x: 381, endPoint y: 220, distance: 90.1
click at [381, 220] on div at bounding box center [328, 156] width 657 height 312
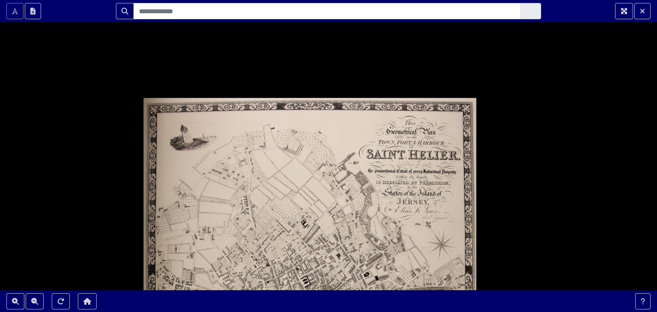
drag, startPoint x: 242, startPoint y: 122, endPoint x: 278, endPoint y: 276, distance: 158.2
click at [278, 276] on div at bounding box center [328, 156] width 657 height 312
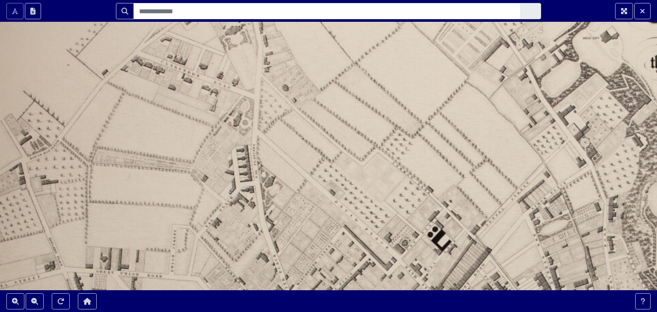
drag, startPoint x: 272, startPoint y: 227, endPoint x: 310, endPoint y: 289, distance: 73.5
click at [317, 303] on section "Scroll the mousewheel to zoom" at bounding box center [328, 156] width 657 height 312
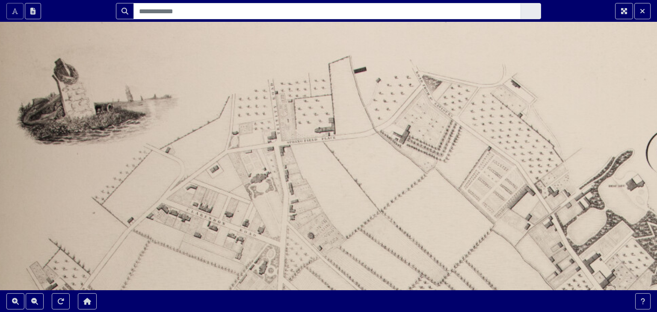
drag, startPoint x: 288, startPoint y: 135, endPoint x: 314, endPoint y: 281, distance: 148.4
click at [314, 281] on div at bounding box center [328, 156] width 657 height 312
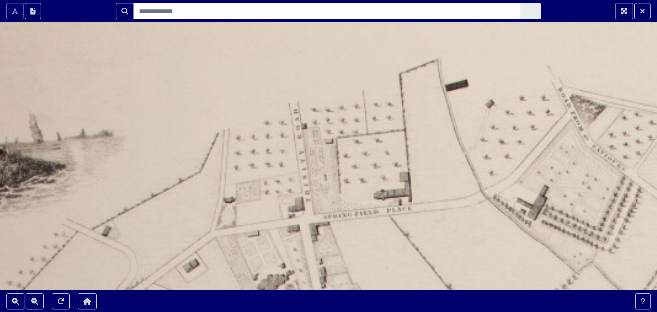
drag, startPoint x: 315, startPoint y: 159, endPoint x: 358, endPoint y: 181, distance: 48.6
click at [358, 181] on div at bounding box center [328, 156] width 657 height 312
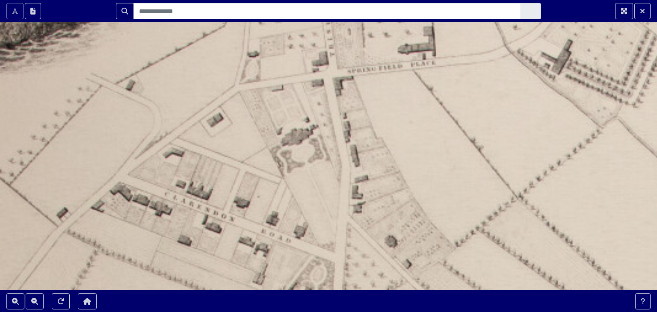
drag, startPoint x: 342, startPoint y: 208, endPoint x: 366, endPoint y: 62, distance: 147.7
click at [366, 62] on div at bounding box center [328, 156] width 657 height 312
